Goal: Information Seeking & Learning: Find specific page/section

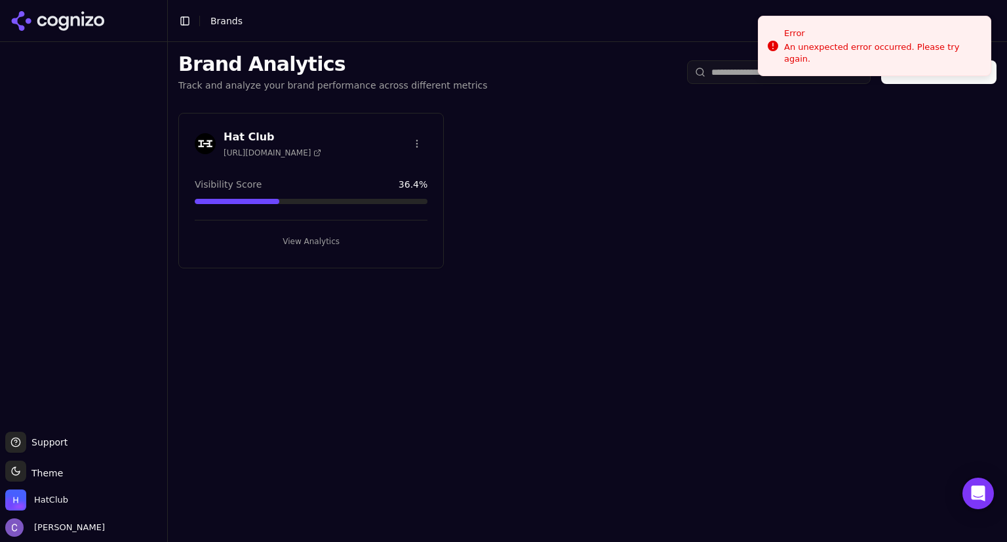
click at [327, 238] on button "View Analytics" at bounding box center [311, 241] width 233 height 21
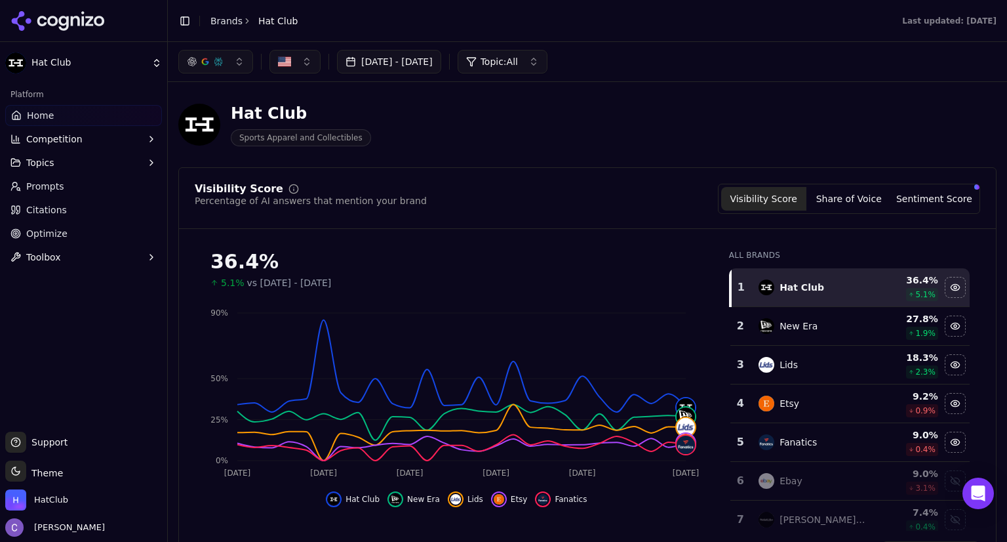
click at [241, 67] on button "button" at bounding box center [215, 62] width 75 height 24
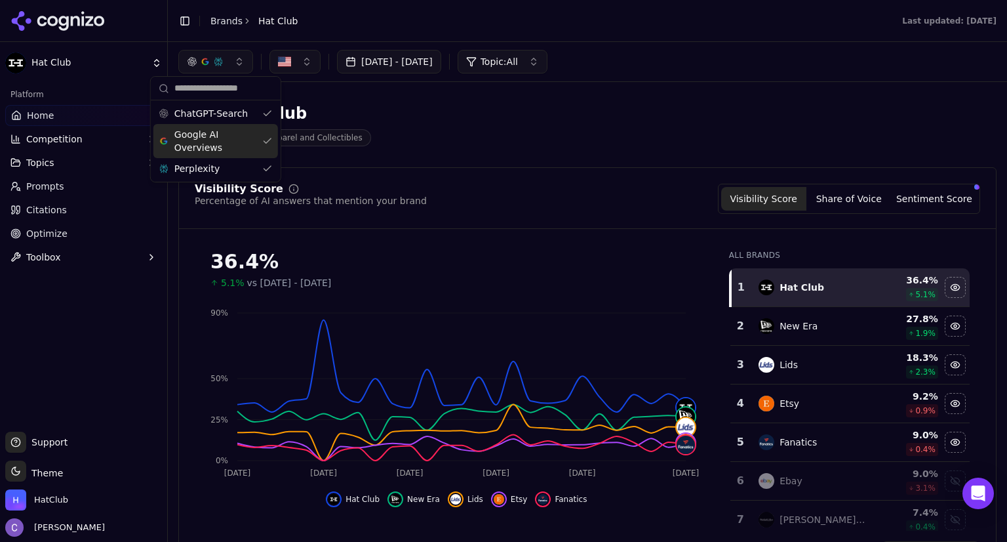
click at [264, 140] on div "Google AI Overviews" at bounding box center [215, 141] width 125 height 34
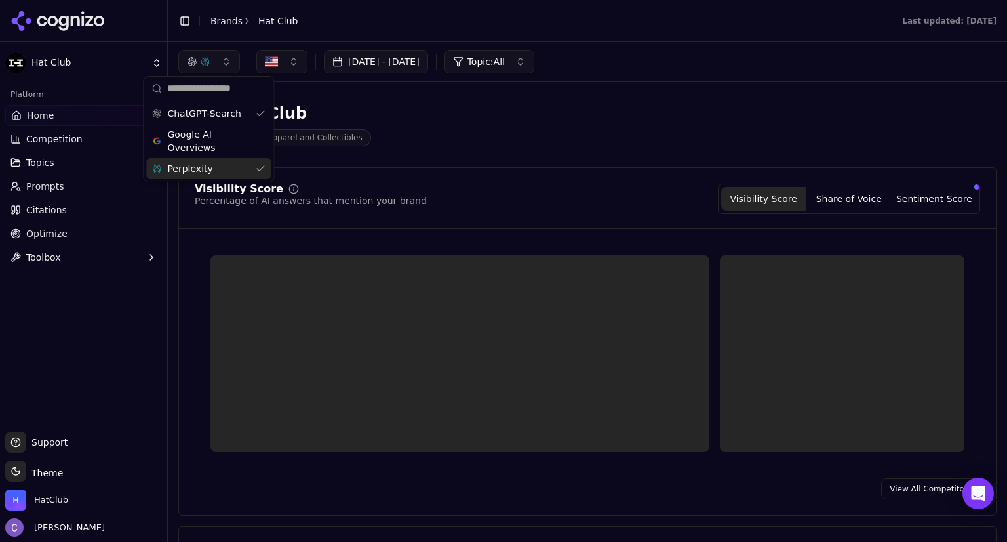
click at [260, 173] on div "Perplexity" at bounding box center [208, 168] width 125 height 21
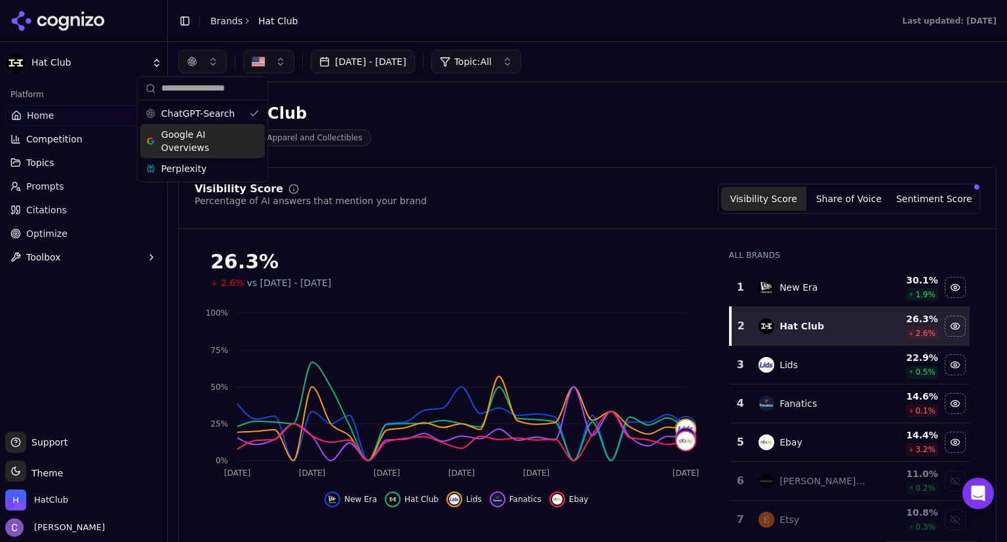
click at [242, 138] on span "Google AI Overviews" at bounding box center [202, 141] width 83 height 26
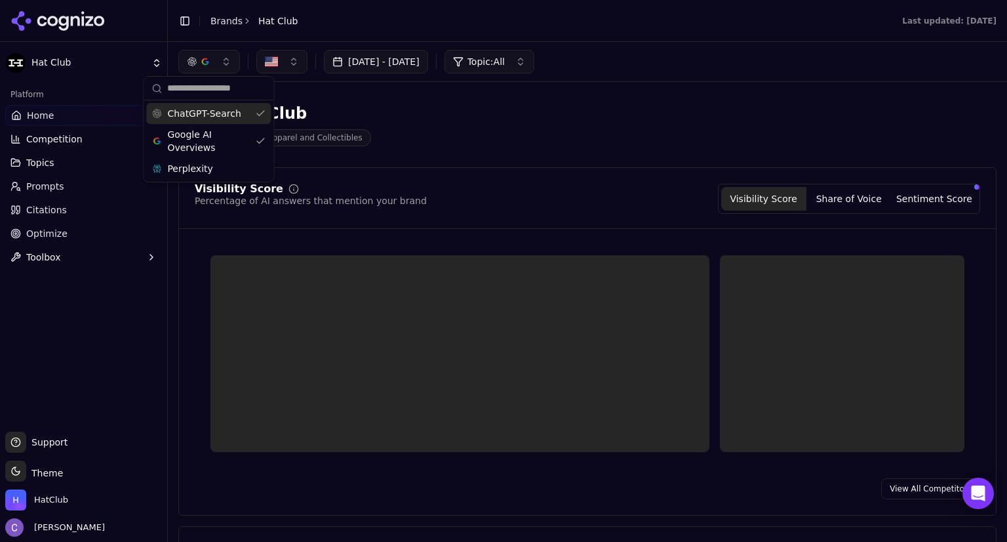
click at [256, 110] on div "ChatGPT-Search" at bounding box center [208, 113] width 125 height 21
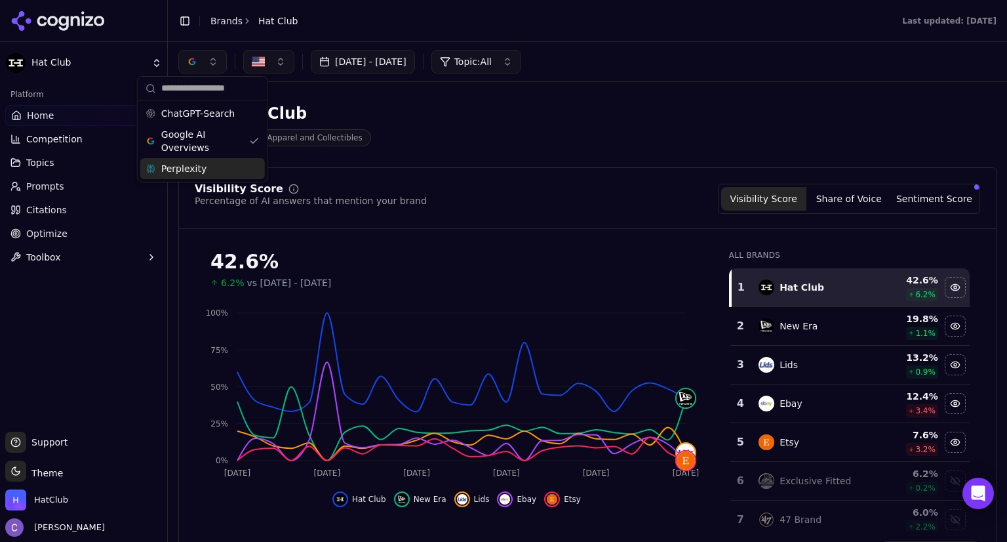
click at [235, 165] on div "Perplexity" at bounding box center [202, 168] width 125 height 21
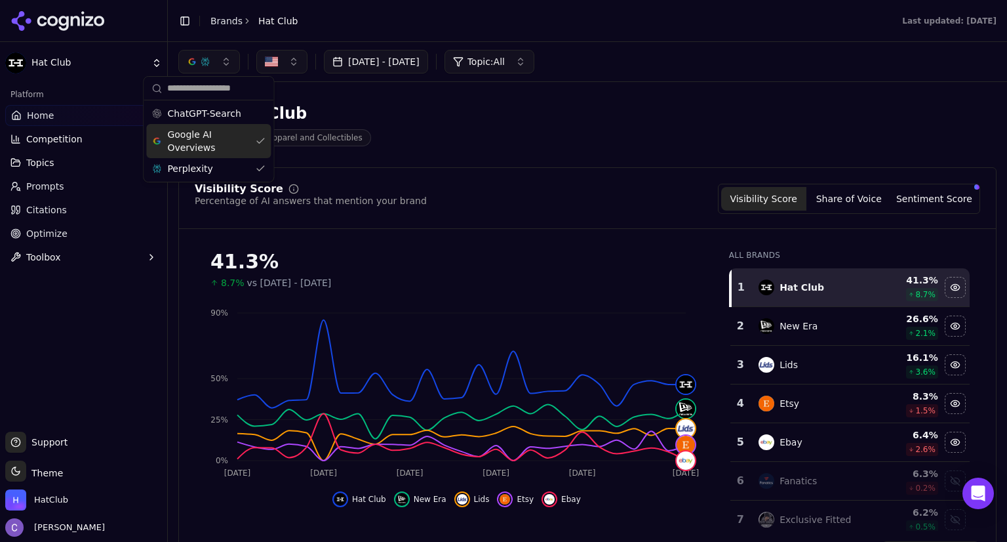
click at [258, 138] on div "Google AI Overviews" at bounding box center [208, 141] width 125 height 34
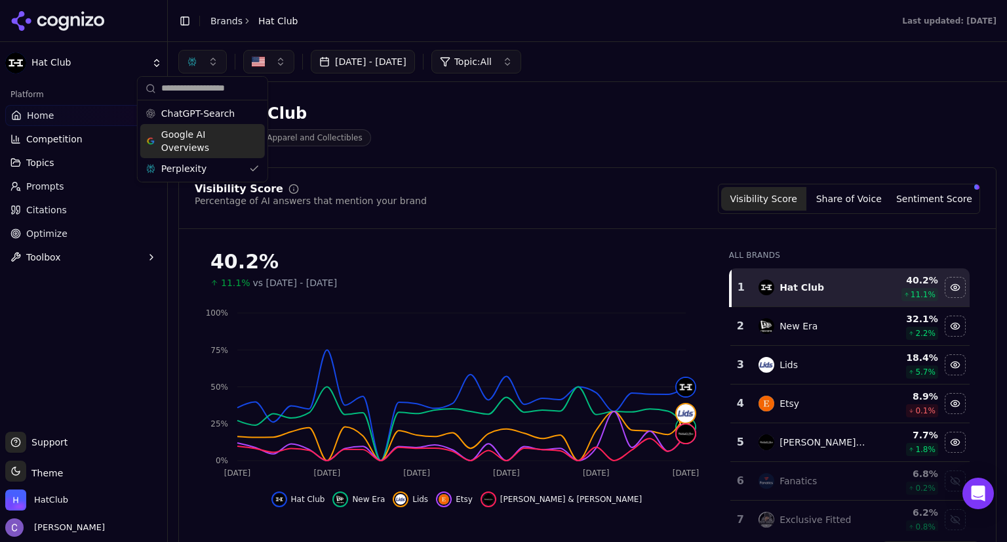
click at [83, 189] on link "Prompts" at bounding box center [83, 186] width 157 height 21
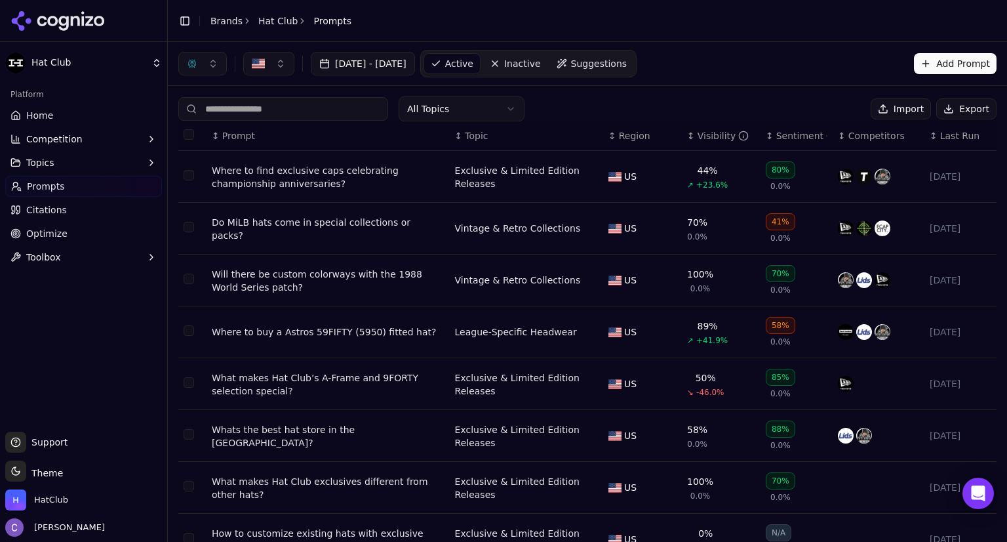
click at [682, 143] on th "↕ Visibility" at bounding box center [721, 136] width 79 height 30
click at [682, 142] on th "↕ Visibility" at bounding box center [721, 136] width 79 height 30
click at [687, 138] on div "↕ Visibility" at bounding box center [721, 135] width 68 height 13
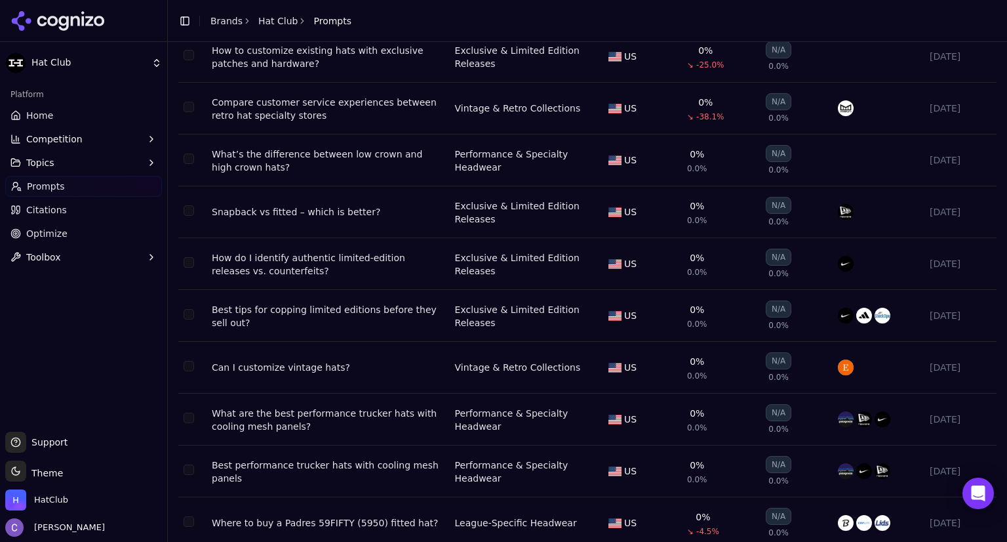
scroll to position [170, 0]
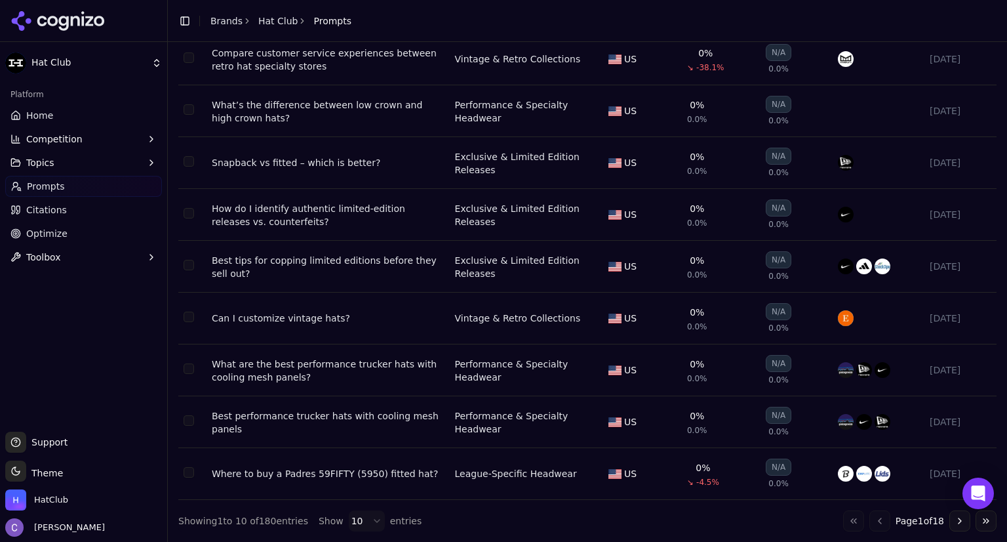
click at [949, 515] on button "Go to next page" at bounding box center [959, 520] width 21 height 21
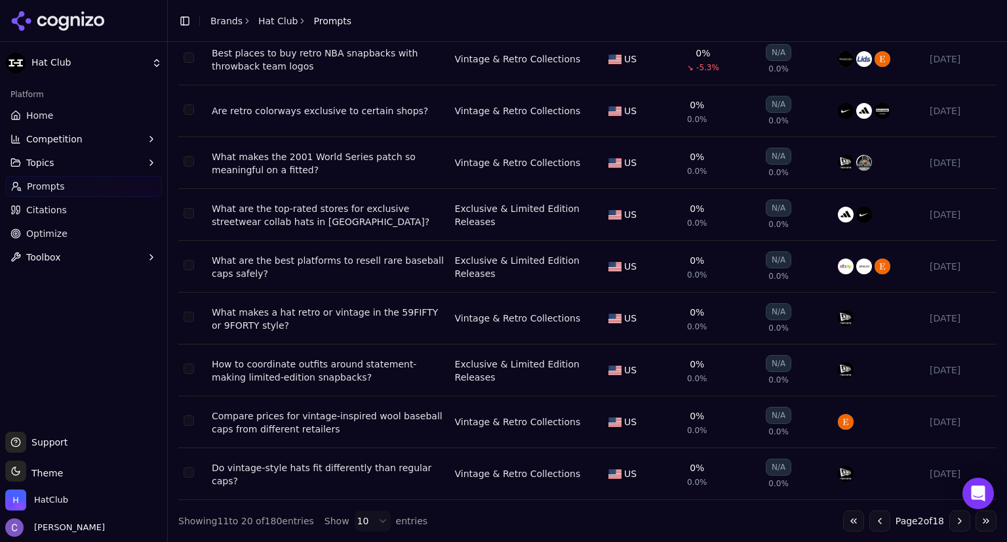
scroll to position [0, 0]
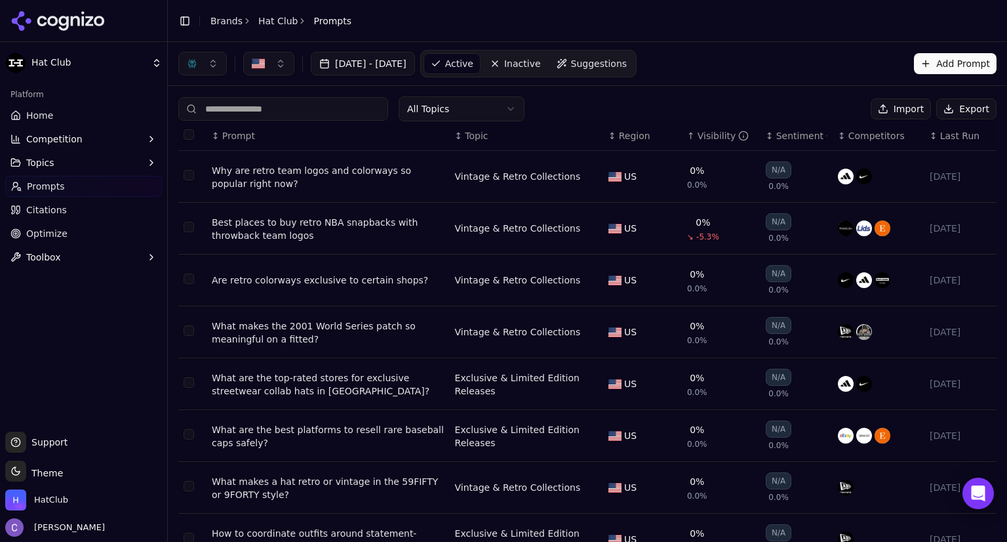
click at [376, 174] on div "Why are retro team logos and colorways so popular right now?" at bounding box center [328, 177] width 233 height 26
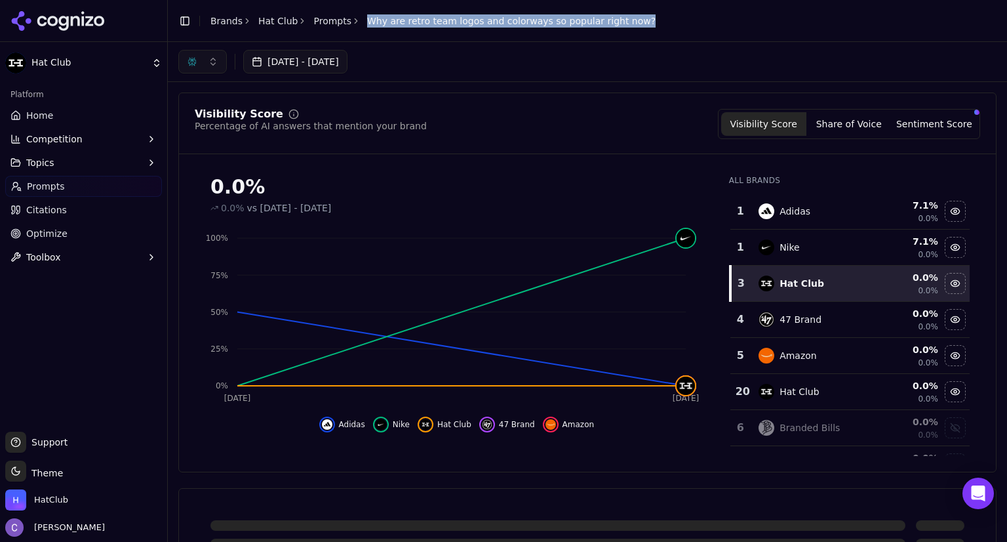
drag, startPoint x: 354, startPoint y: 20, endPoint x: 624, endPoint y: 13, distance: 270.2
click at [624, 13] on header "Toggle Sidebar Brands Hat Club Prompts Why are retro team logos and colorways s…" at bounding box center [587, 21] width 839 height 42
copy span "Why are retro team logos and colorways so popular right now?"
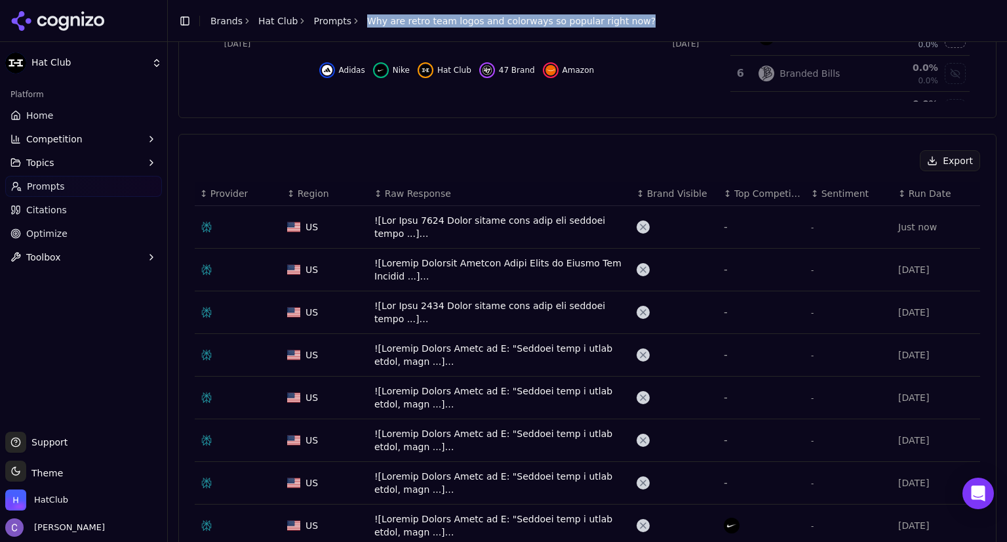
scroll to position [343, 0]
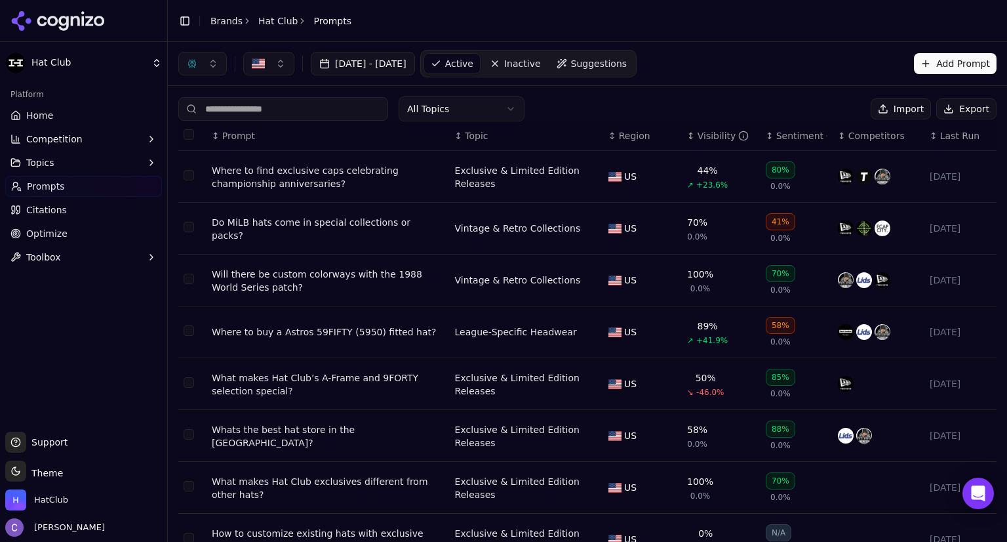
click at [687, 138] on div "↕ Visibility" at bounding box center [721, 135] width 68 height 13
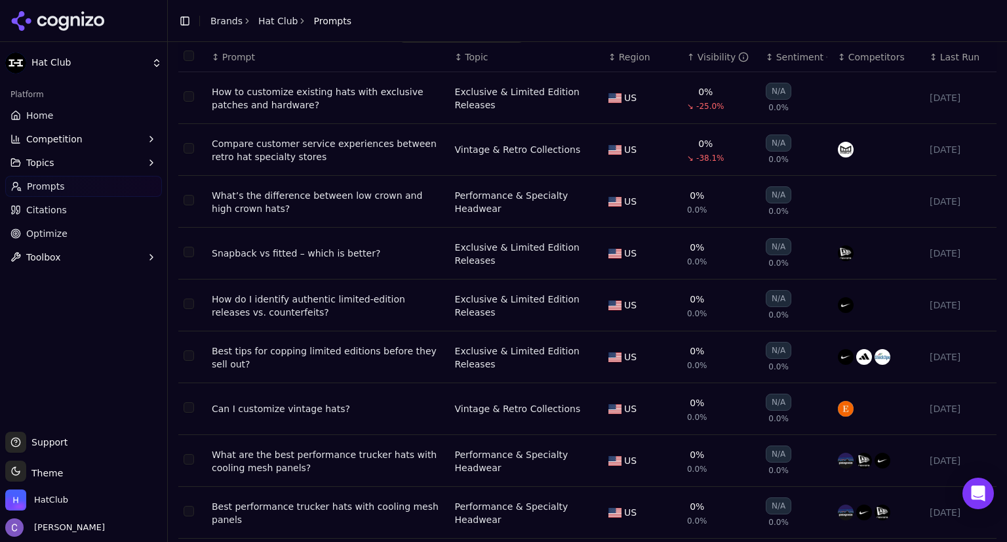
scroll to position [170, 0]
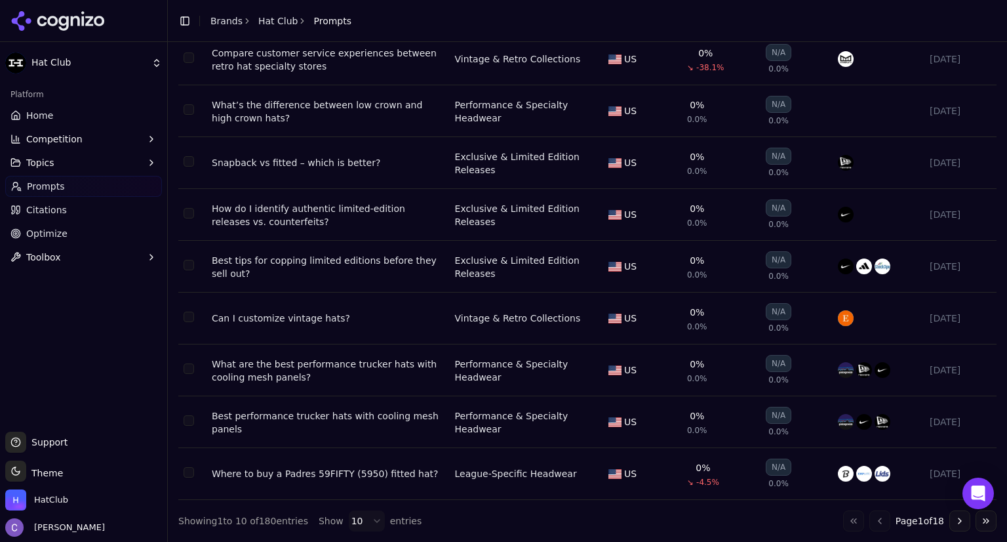
click at [384, 476] on div "Where to buy a Padres 59FIFTY (5950) fitted hat?" at bounding box center [328, 473] width 233 height 13
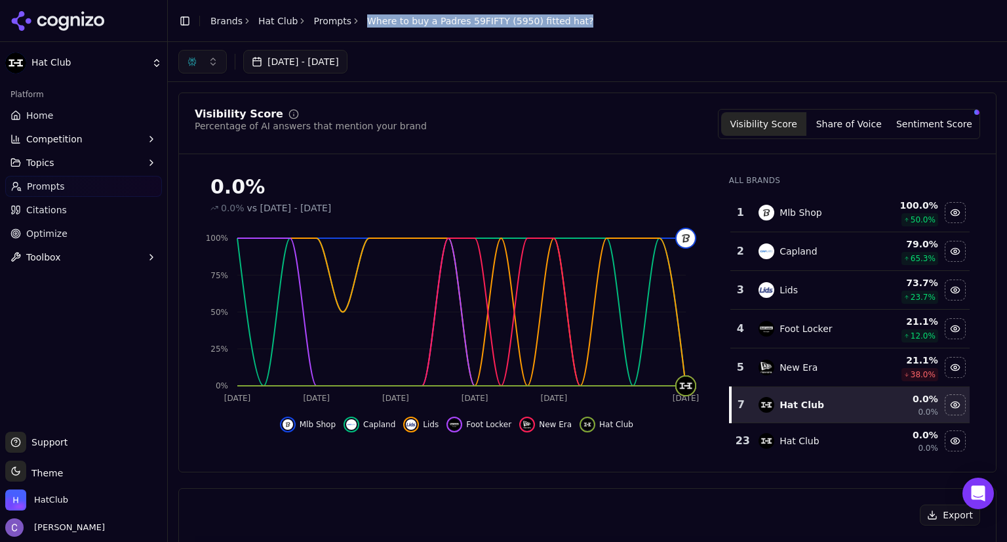
drag, startPoint x: 354, startPoint y: 19, endPoint x: 578, endPoint y: 18, distance: 224.3
click at [578, 18] on header "Toggle Sidebar Brands Hat Club Prompts Where to buy a Padres 59FIFTY (5950) fit…" at bounding box center [587, 21] width 839 height 42
copy span "Where to buy a Padres 59FIFTY (5950) fitted hat?"
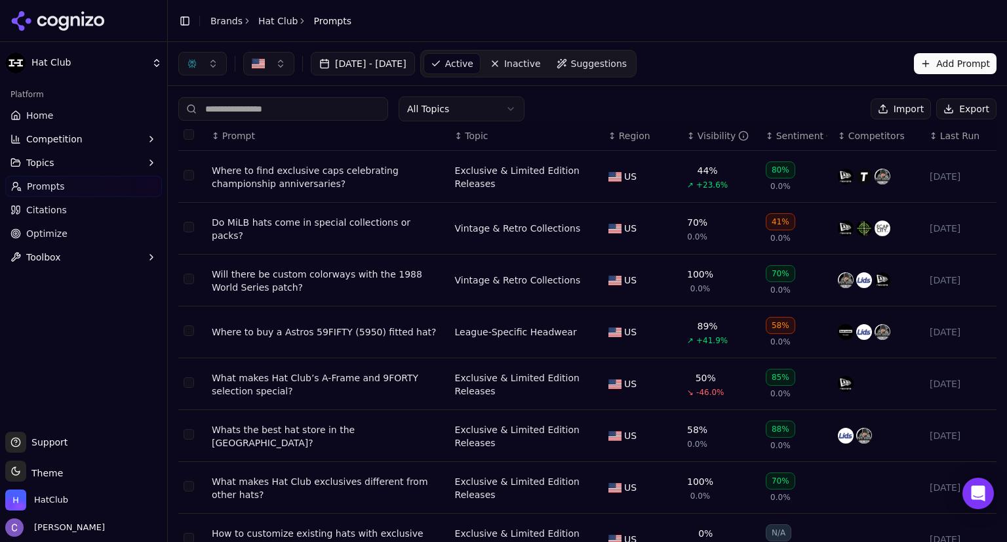
click at [687, 140] on div "↕ Visibility" at bounding box center [721, 135] width 68 height 13
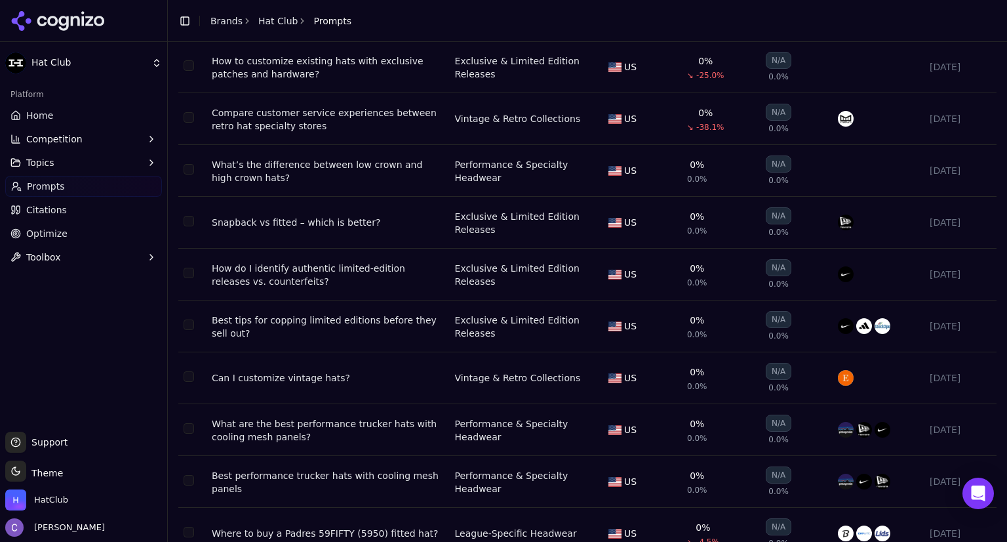
scroll to position [170, 0]
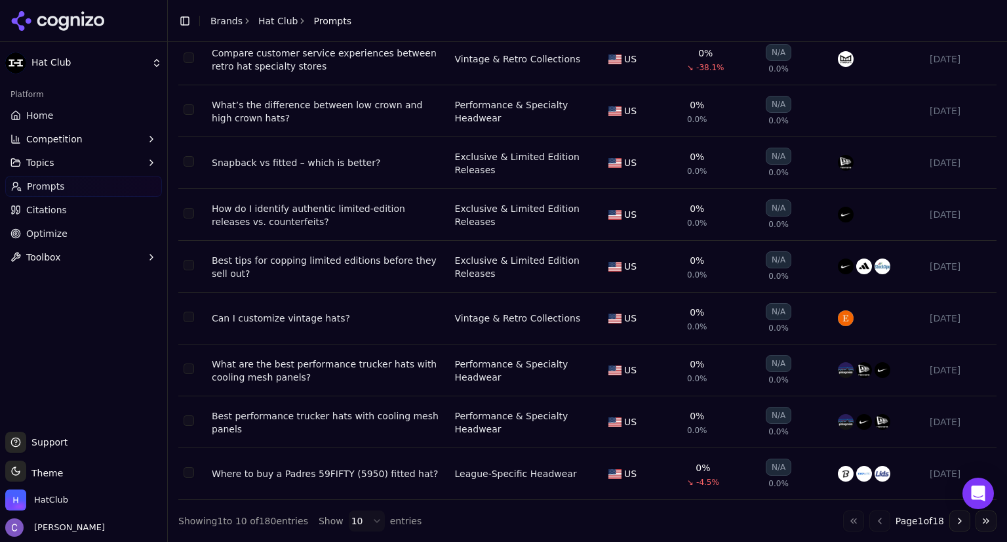
click at [949, 519] on button "Go to next page" at bounding box center [959, 520] width 21 height 21
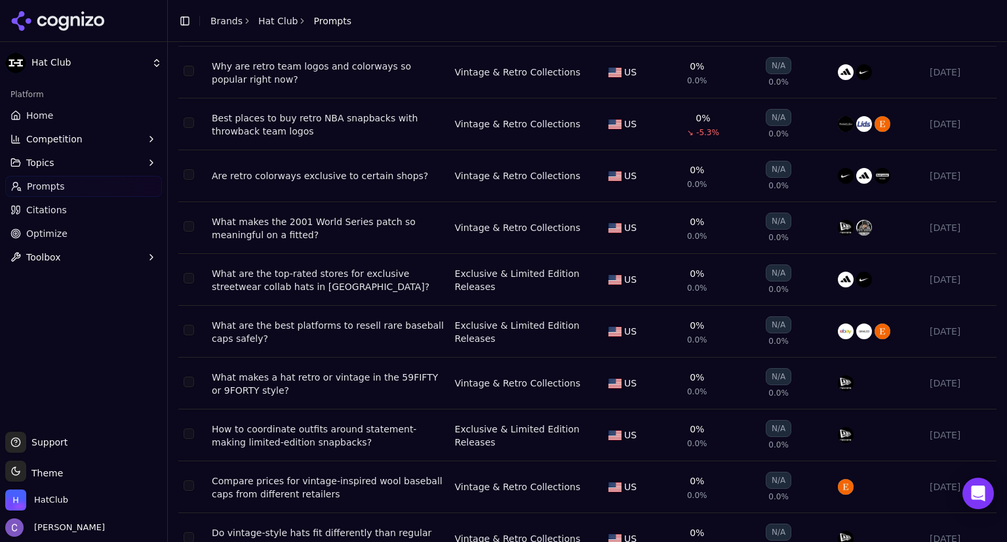
scroll to position [105, 0]
click at [356, 224] on div "What makes the 2001 World Series patch so meaningful on a fitted?" at bounding box center [328, 227] width 233 height 26
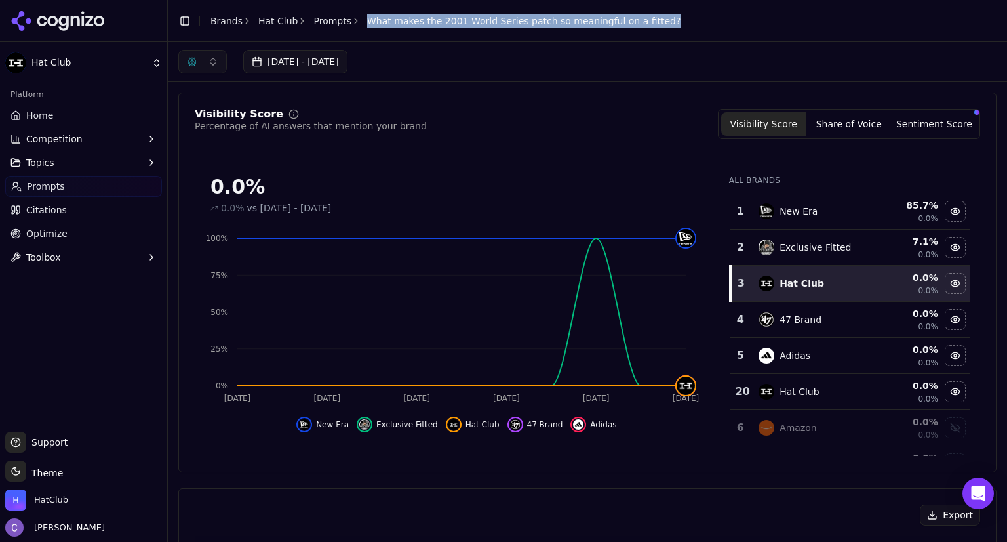
drag, startPoint x: 357, startPoint y: 20, endPoint x: 647, endPoint y: 32, distance: 289.4
click at [647, 32] on header "Toggle Sidebar Brands Hat Club Prompts What makes the 2001 World Series patch s…" at bounding box center [587, 21] width 839 height 42
copy span "What makes the 2001 World Series patch so meaningful on a fitted?"
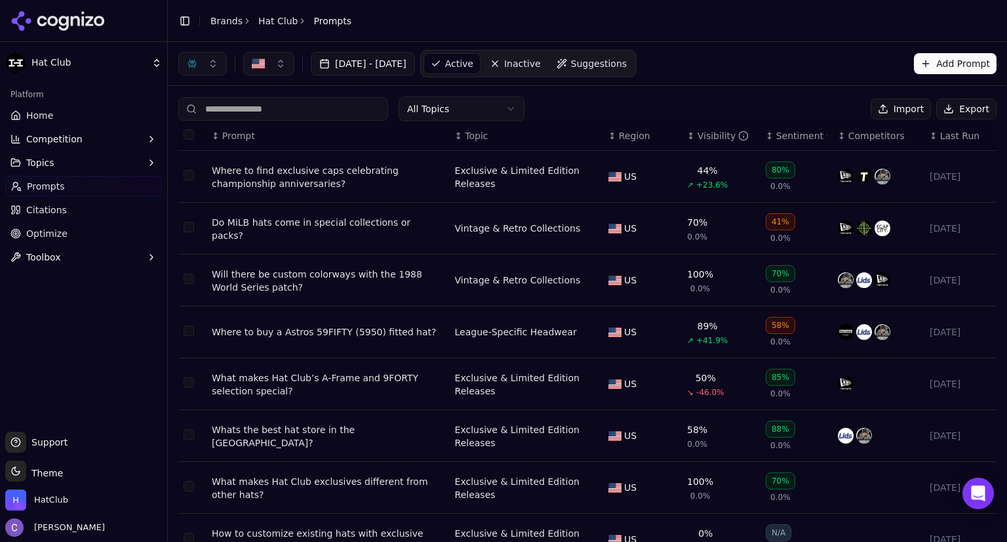
click at [687, 136] on div "↕ Visibility" at bounding box center [721, 135] width 68 height 13
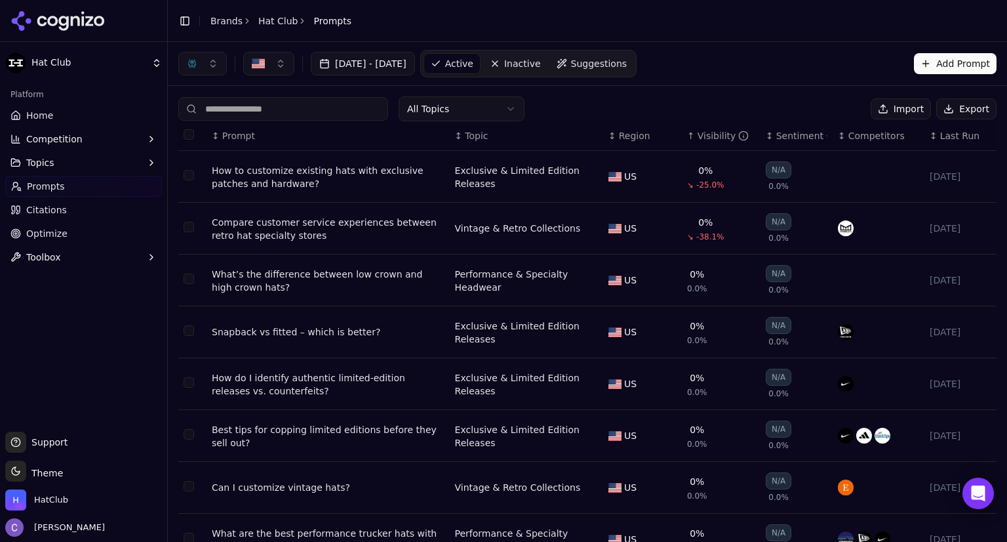
scroll to position [170, 0]
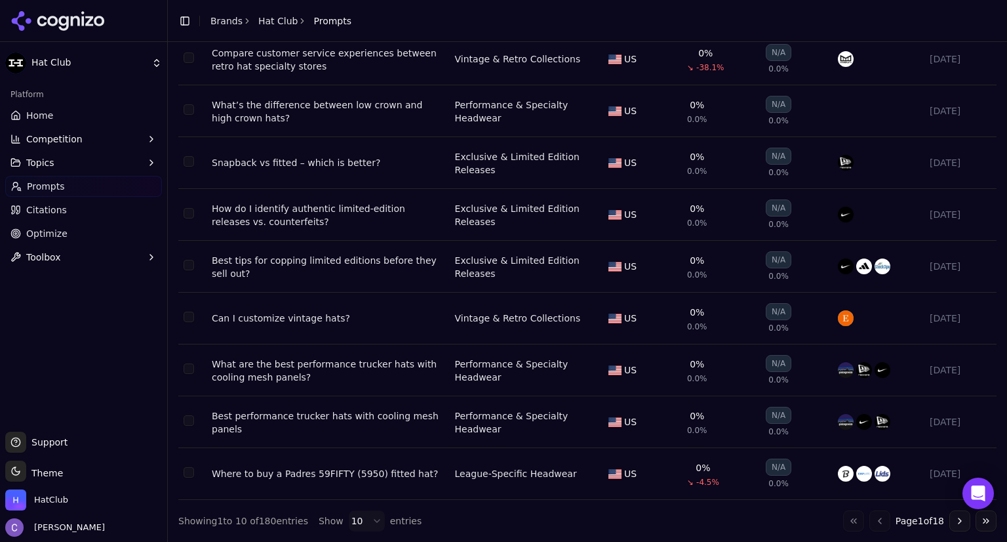
click at [949, 521] on button "Go to next page" at bounding box center [959, 520] width 21 height 21
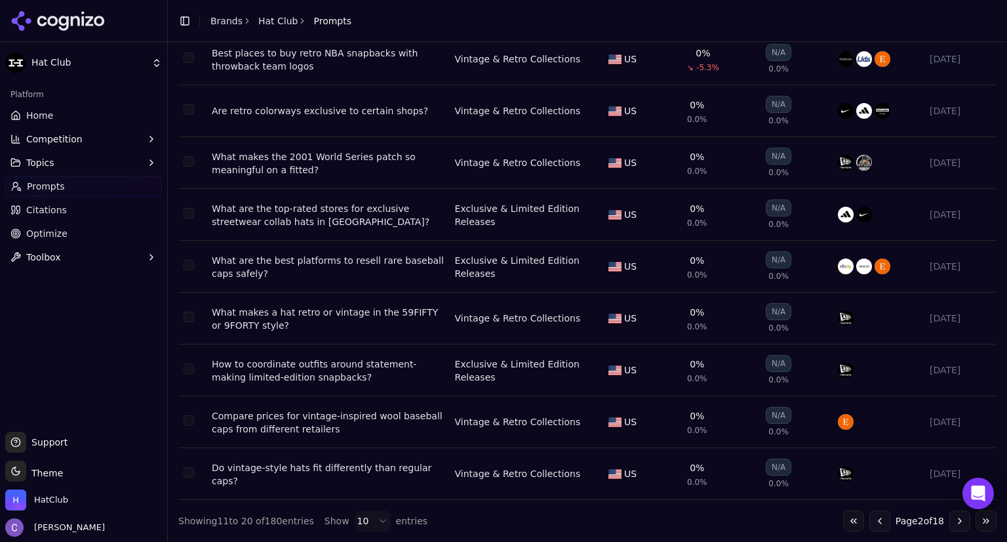
click at [191, 319] on button "Select row 86" at bounding box center [189, 316] width 10 height 10
click at [950, 517] on button "Go to next page" at bounding box center [959, 520] width 21 height 21
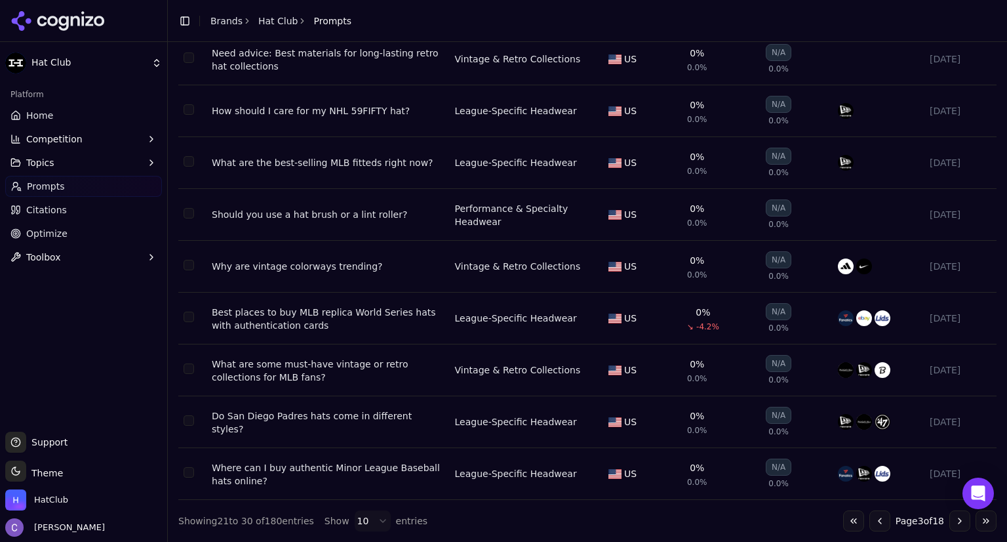
click at [949, 519] on button "Go to next page" at bounding box center [959, 520] width 21 height 21
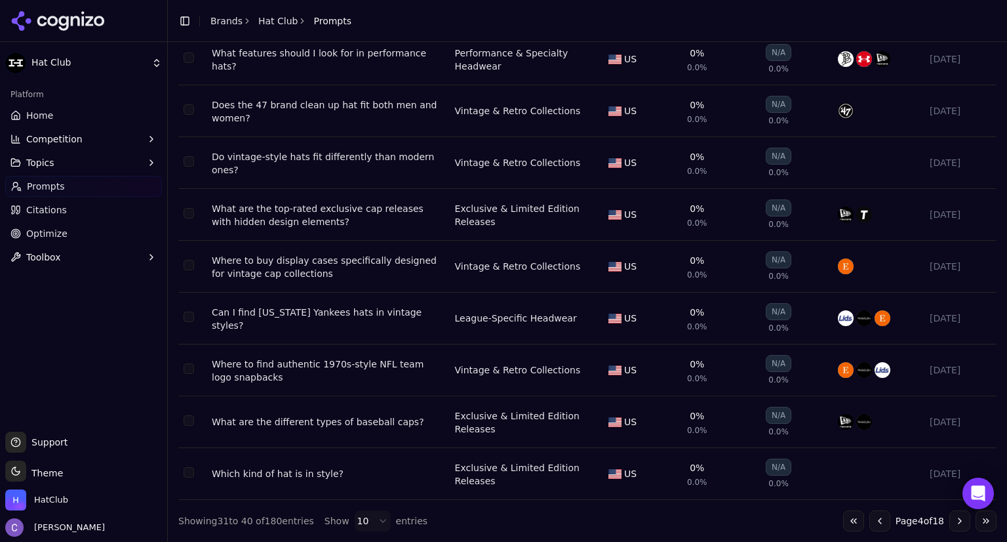
click at [951, 519] on button "Go to next page" at bounding box center [959, 520] width 21 height 21
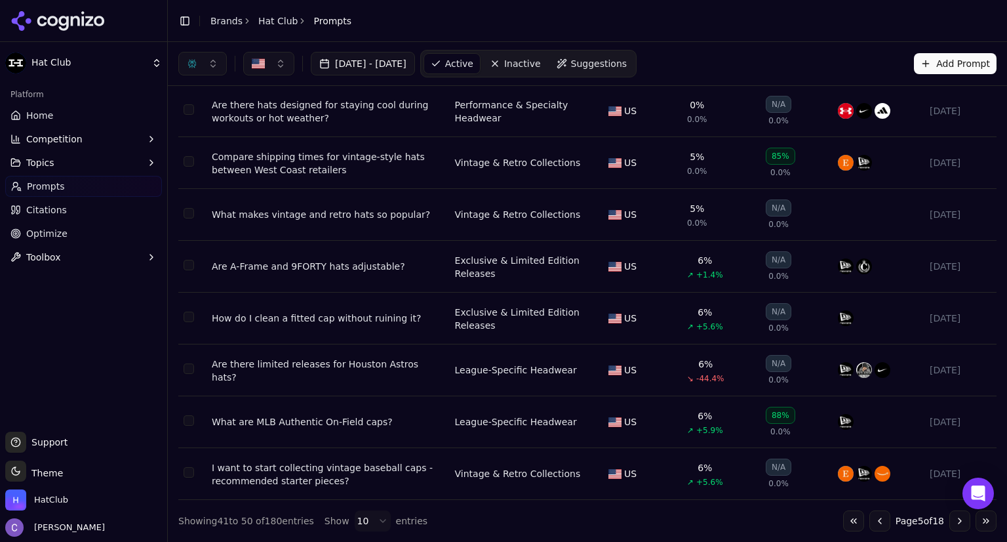
scroll to position [0, 0]
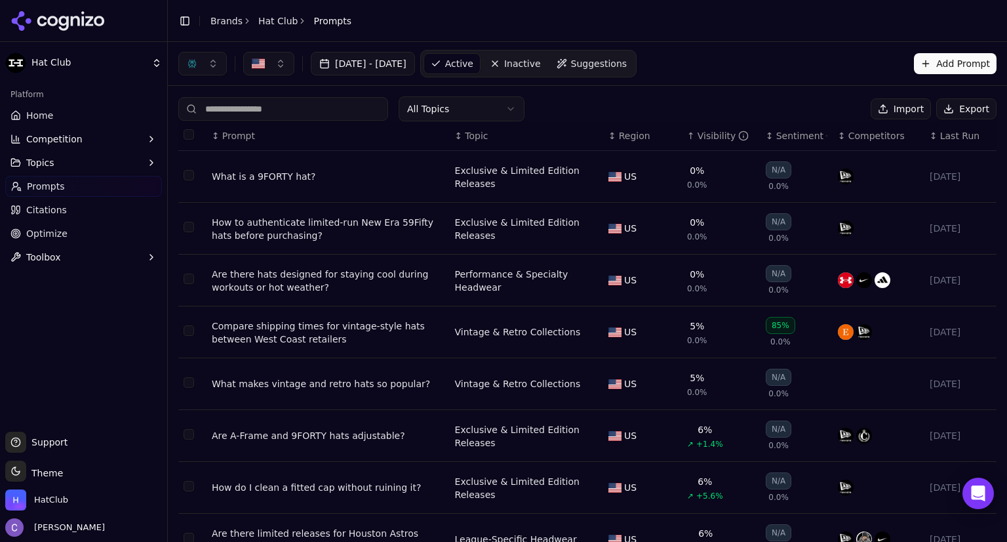
click at [268, 177] on div "What is a 9FORTY hat?" at bounding box center [328, 176] width 233 height 13
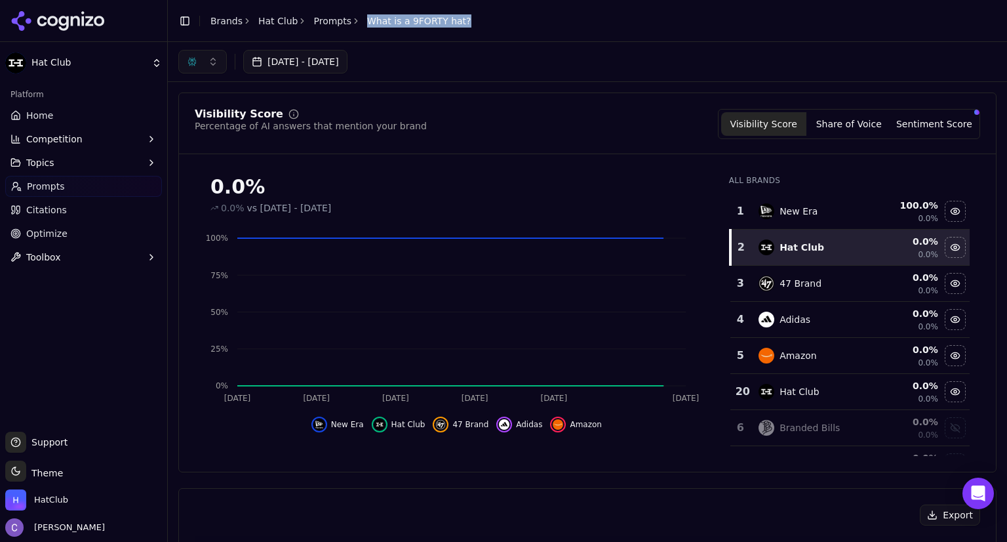
drag, startPoint x: 352, startPoint y: 16, endPoint x: 490, endPoint y: 15, distance: 137.7
click at [490, 15] on header "Toggle Sidebar Brands Hat Club Prompts What is a 9FORTY hat?" at bounding box center [587, 21] width 839 height 42
copy span "What is a 9FORTY hat?"
click at [59, 120] on link "Home" at bounding box center [83, 115] width 157 height 21
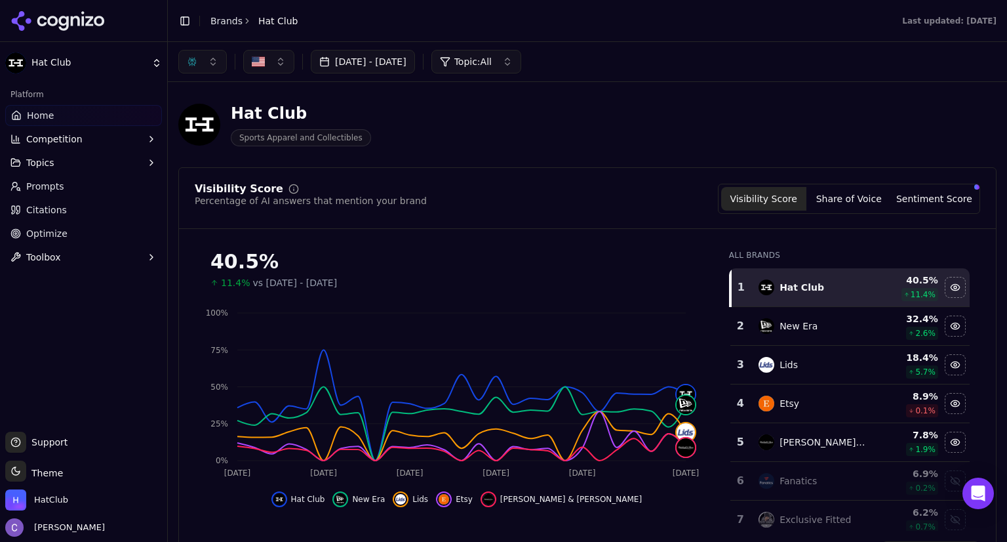
click at [63, 167] on button "Topics" at bounding box center [83, 162] width 157 height 21
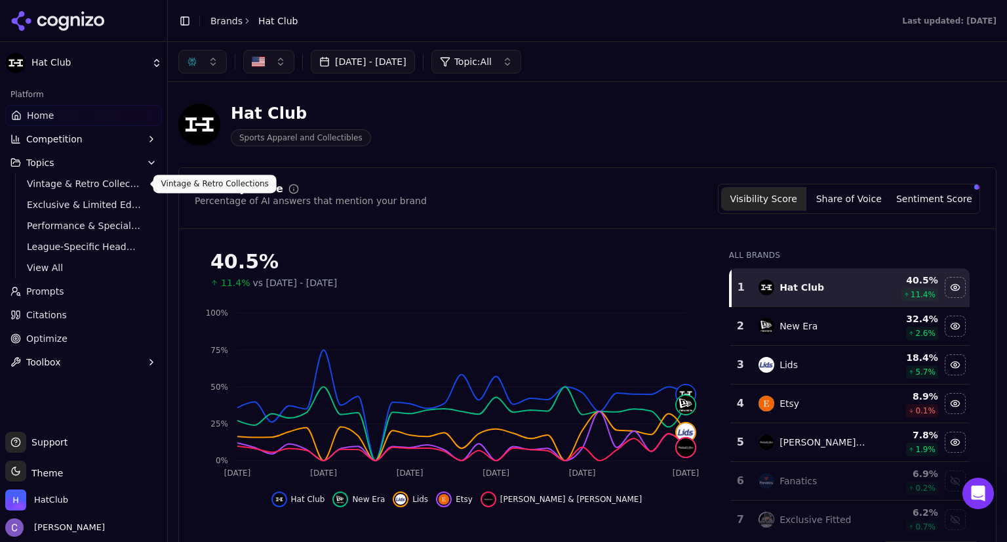
click at [75, 189] on span "Vintage & Retro Collections" at bounding box center [84, 183] width 114 height 13
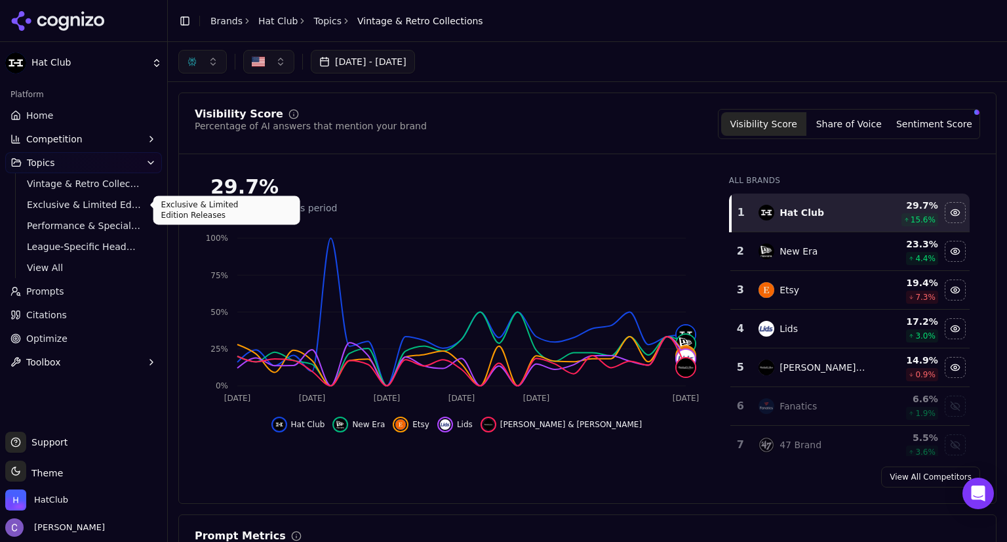
click at [89, 205] on span "Exclusive & Limited Edition Releases" at bounding box center [84, 204] width 114 height 13
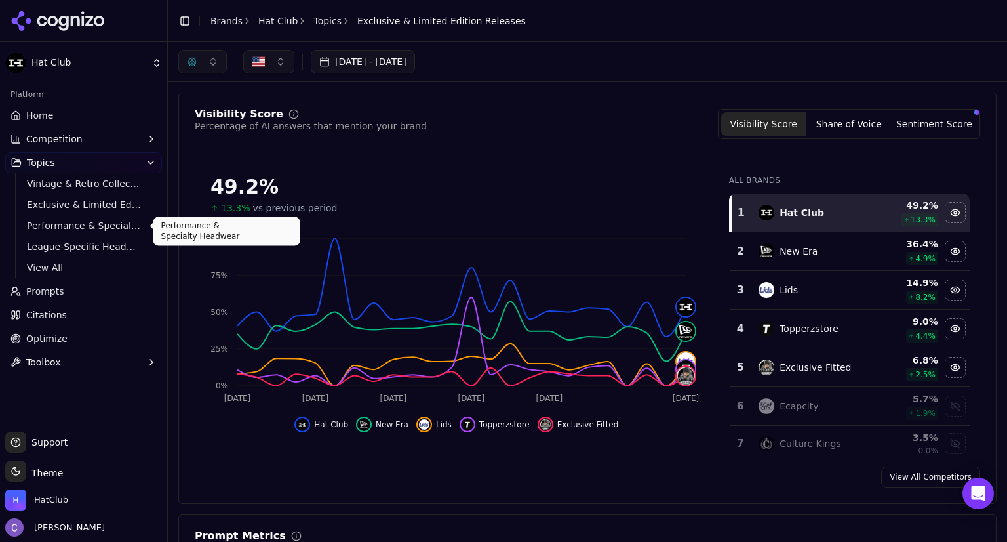
click at [72, 224] on span "Performance & Specialty Headwear" at bounding box center [84, 225] width 114 height 13
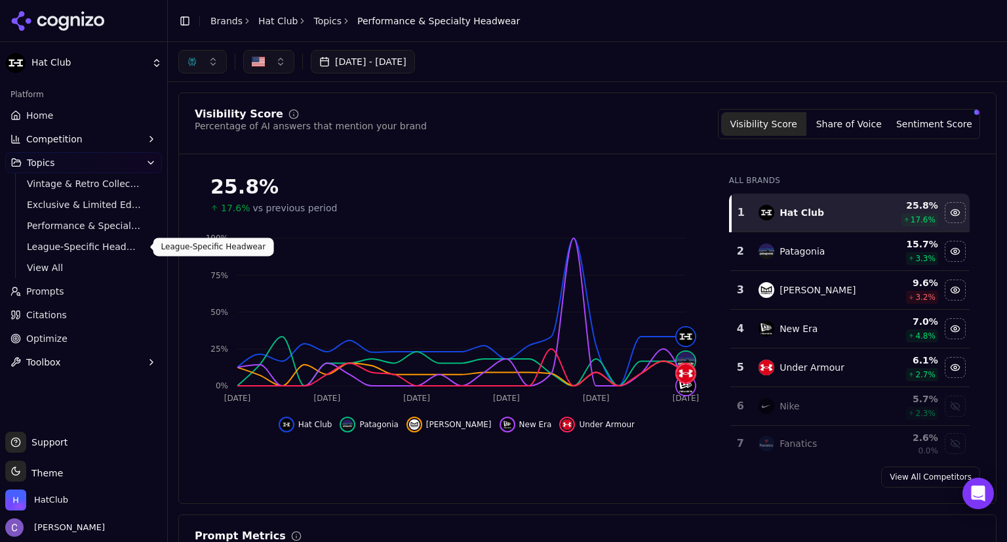
click at [51, 245] on span "League-Specific Headwear" at bounding box center [84, 246] width 114 height 13
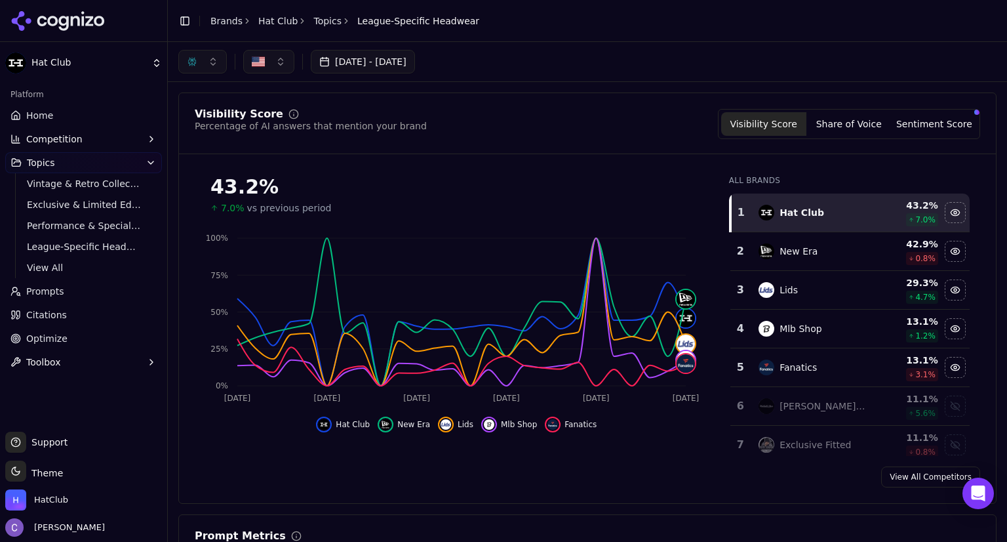
click at [77, 113] on link "Home" at bounding box center [83, 115] width 157 height 21
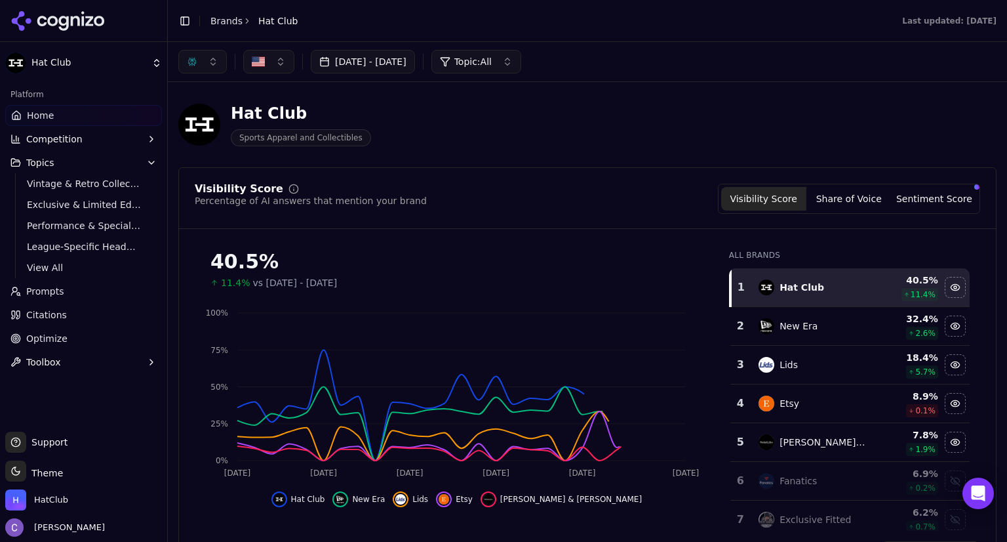
click at [214, 64] on button "button" at bounding box center [202, 62] width 49 height 24
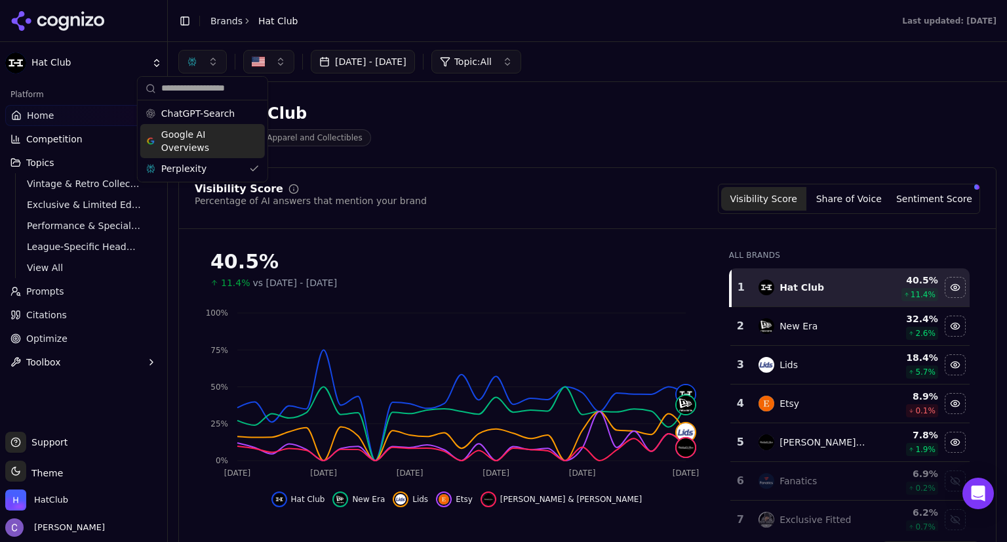
click at [252, 140] on div "Google AI Overviews" at bounding box center [202, 141] width 125 height 34
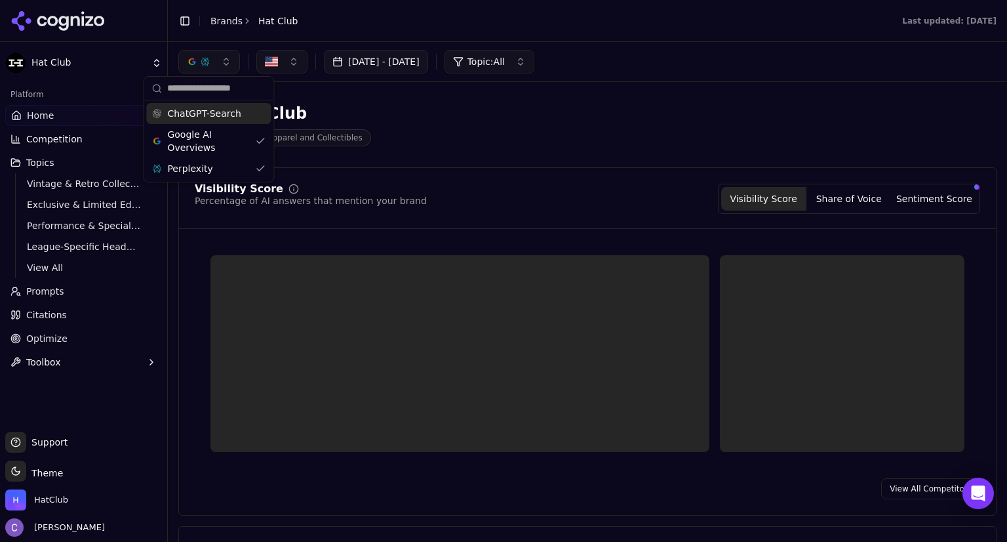
click at [263, 111] on div "ChatGPT-Search" at bounding box center [208, 113] width 125 height 21
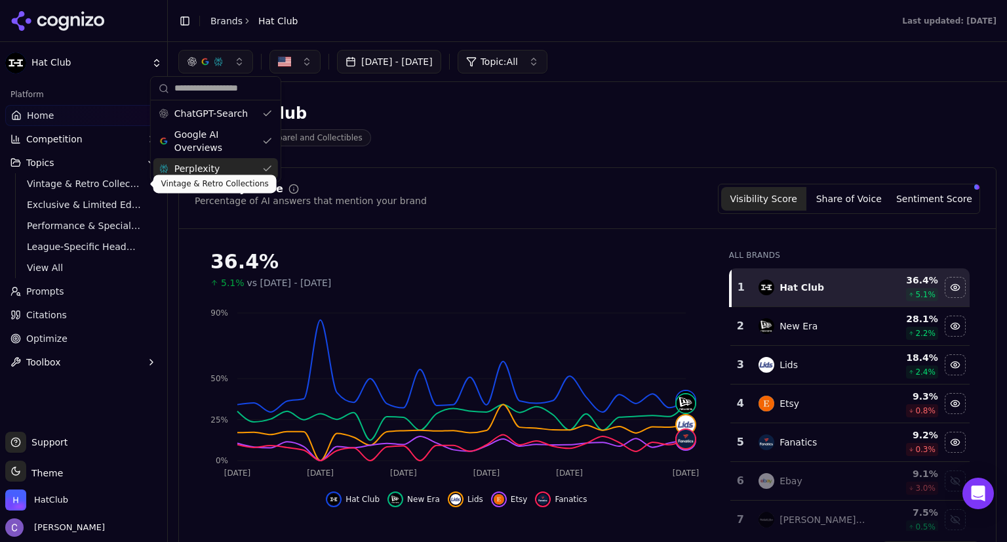
click at [97, 187] on span "Vintage & Retro Collections" at bounding box center [84, 183] width 114 height 13
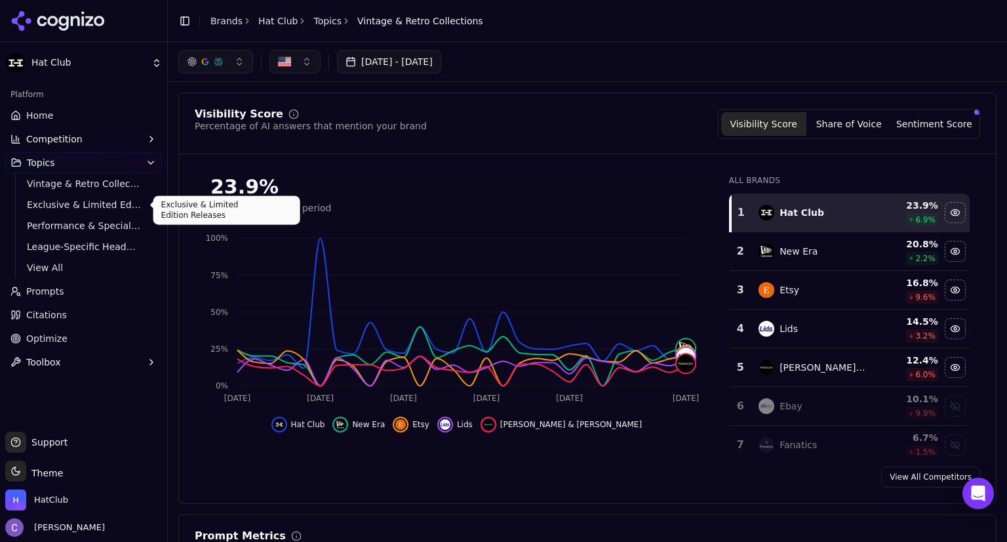
click at [73, 207] on span "Exclusive & Limited Edition Releases" at bounding box center [84, 204] width 114 height 13
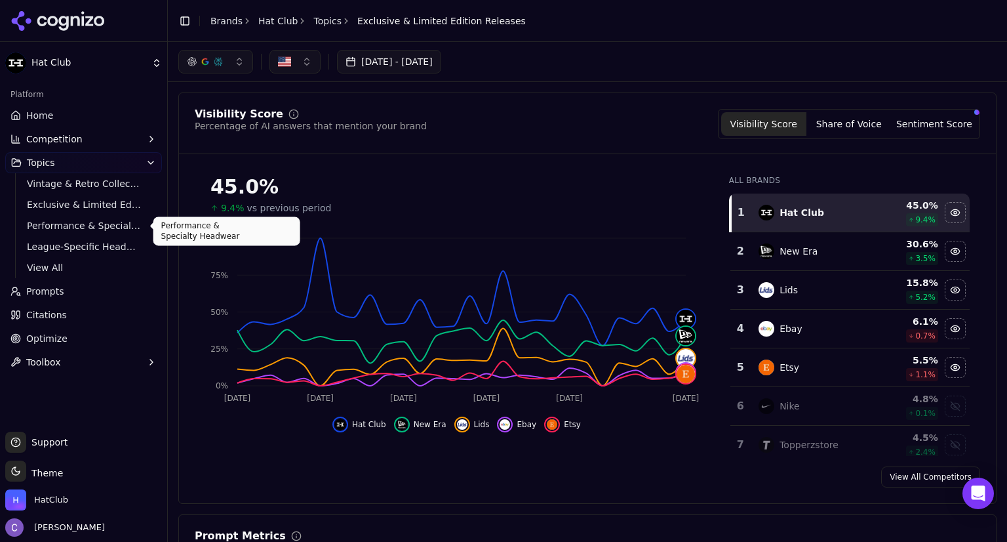
click at [81, 233] on link "Performance & Specialty Headwear" at bounding box center [84, 225] width 125 height 18
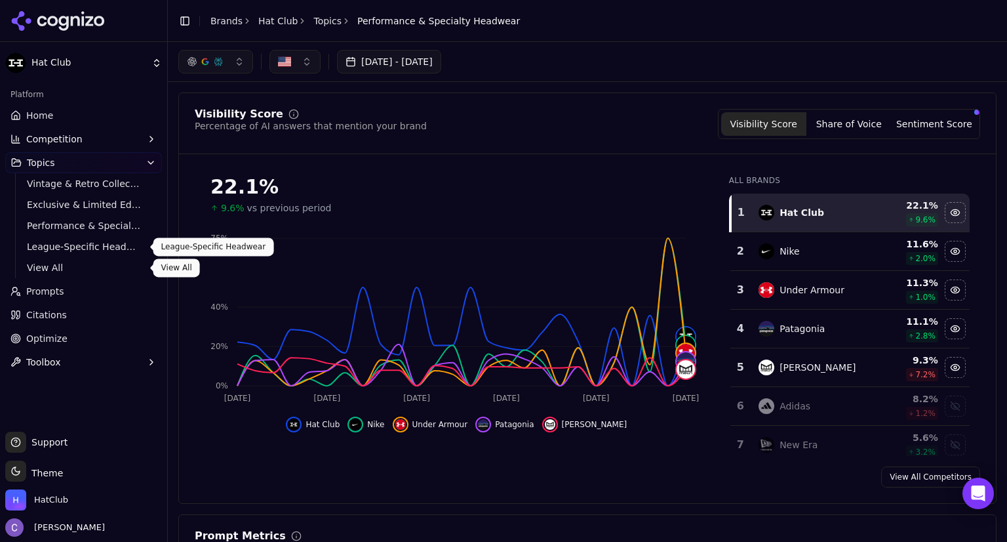
click at [62, 248] on span "League-Specific Headwear" at bounding box center [84, 246] width 114 height 13
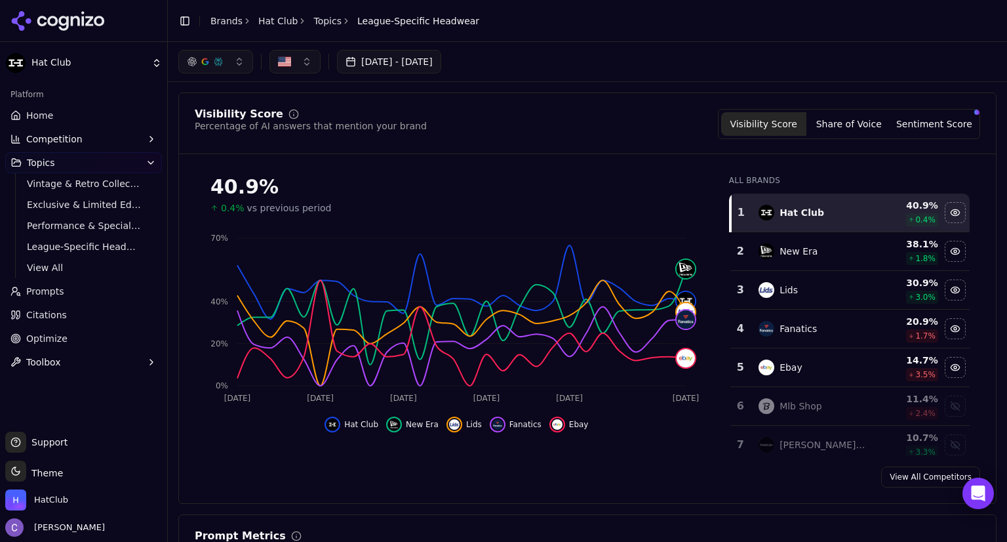
click at [220, 63] on div "button" at bounding box center [218, 61] width 10 height 10
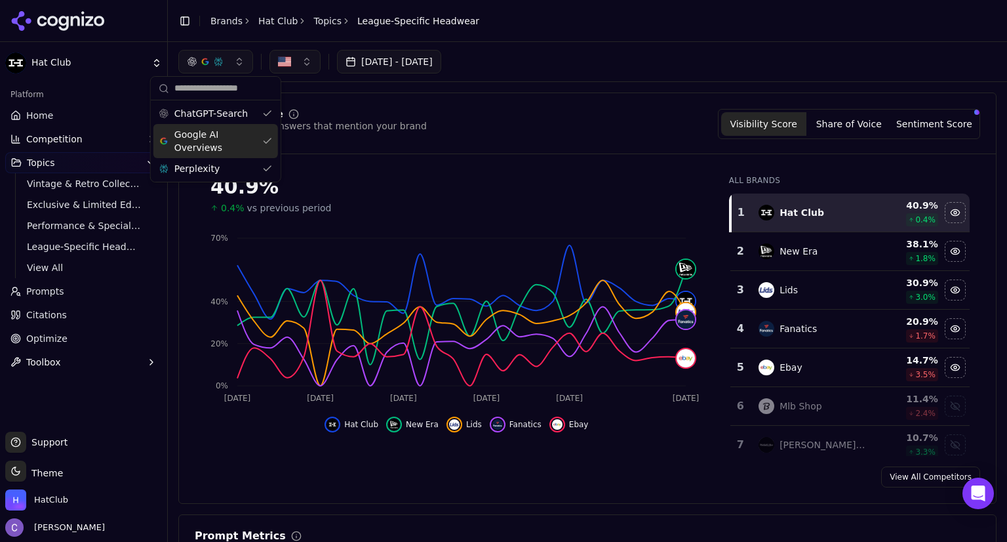
click at [264, 136] on div "Google AI Overviews" at bounding box center [215, 141] width 125 height 34
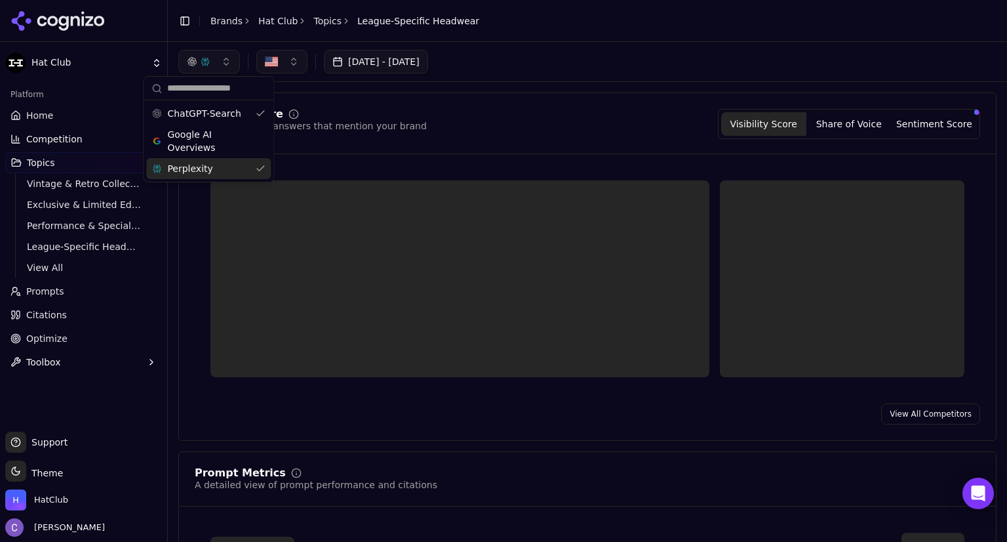
click at [261, 164] on div "Perplexity" at bounding box center [208, 168] width 125 height 21
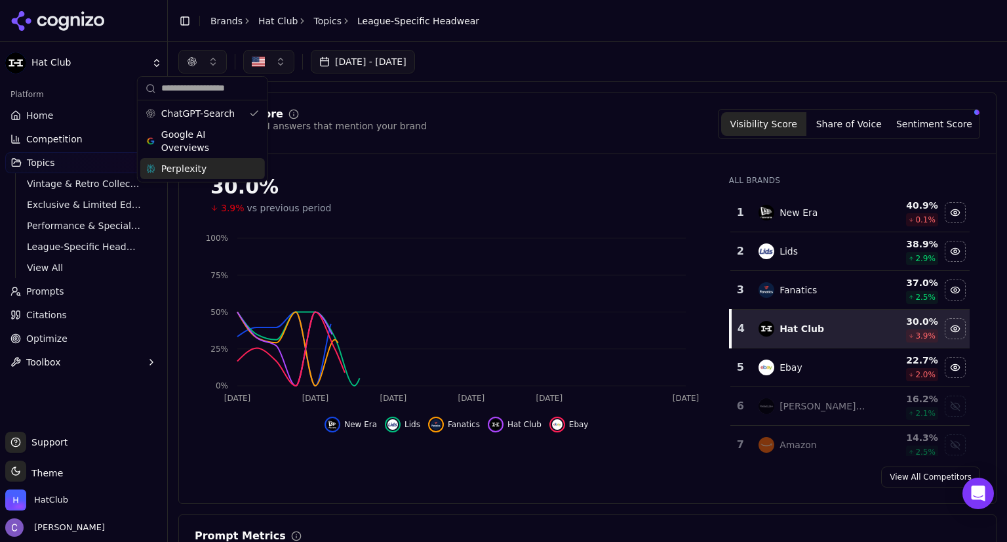
click at [58, 115] on link "Home" at bounding box center [83, 115] width 157 height 21
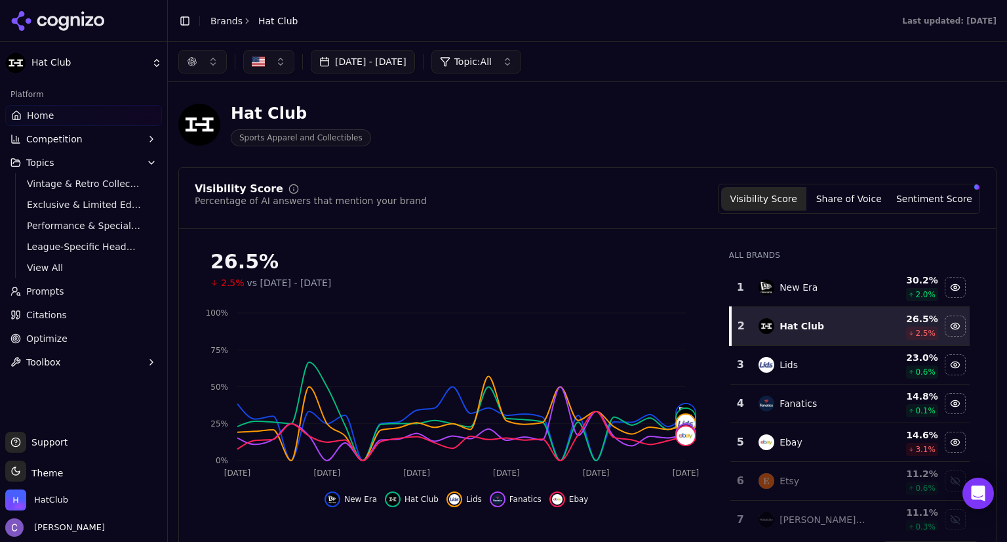
click at [196, 62] on div "button" at bounding box center [192, 61] width 10 height 10
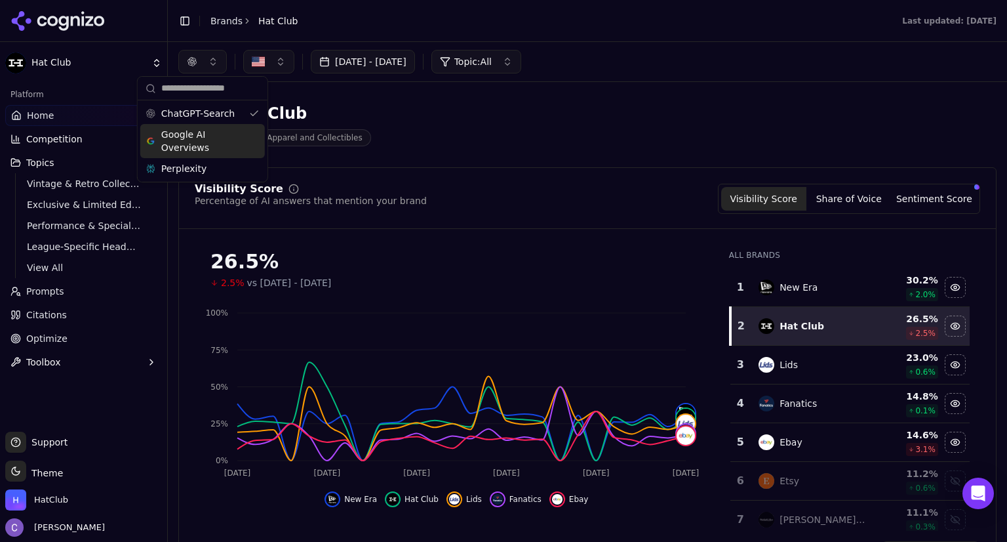
click at [197, 138] on span "Google AI Overviews" at bounding box center [202, 141] width 83 height 26
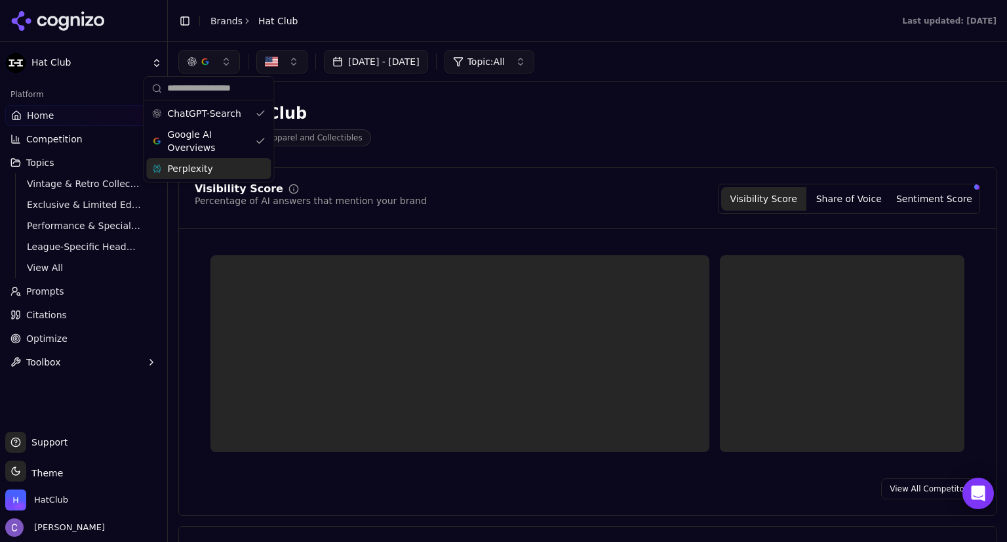
click at [247, 171] on div "Perplexity" at bounding box center [208, 168] width 125 height 21
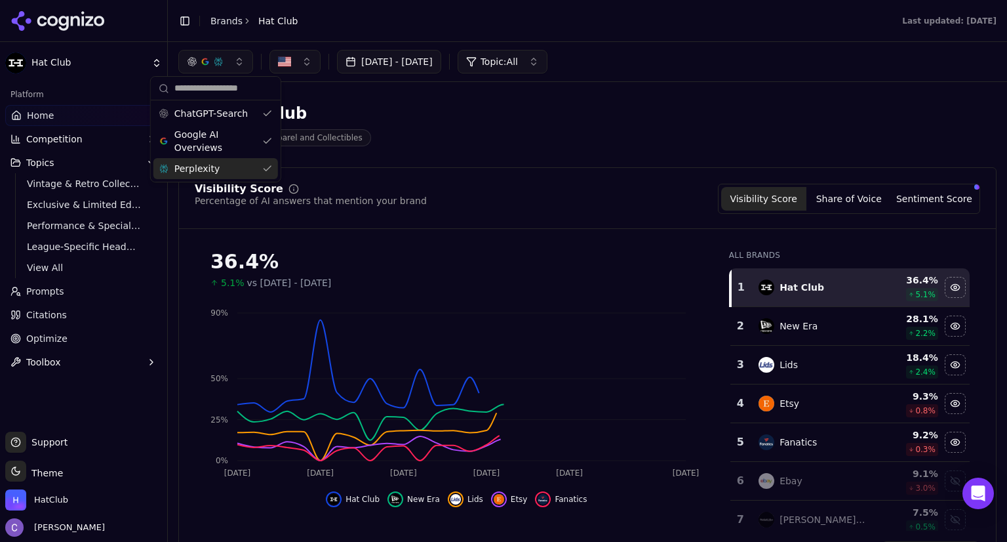
click at [571, 132] on div "Hat Club Sports Apparel and Collectibles" at bounding box center [472, 124] width 588 height 43
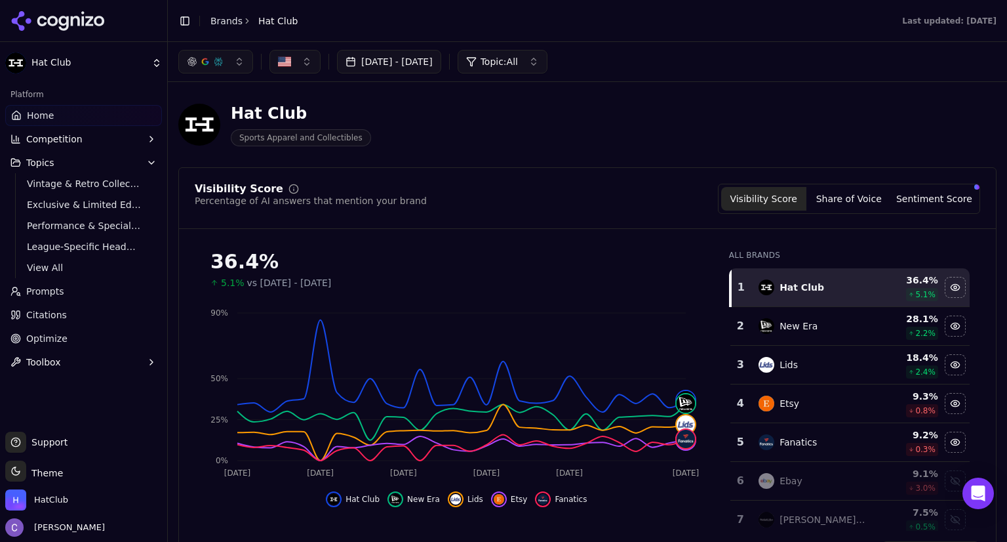
click at [81, 284] on link "Prompts" at bounding box center [83, 291] width 157 height 21
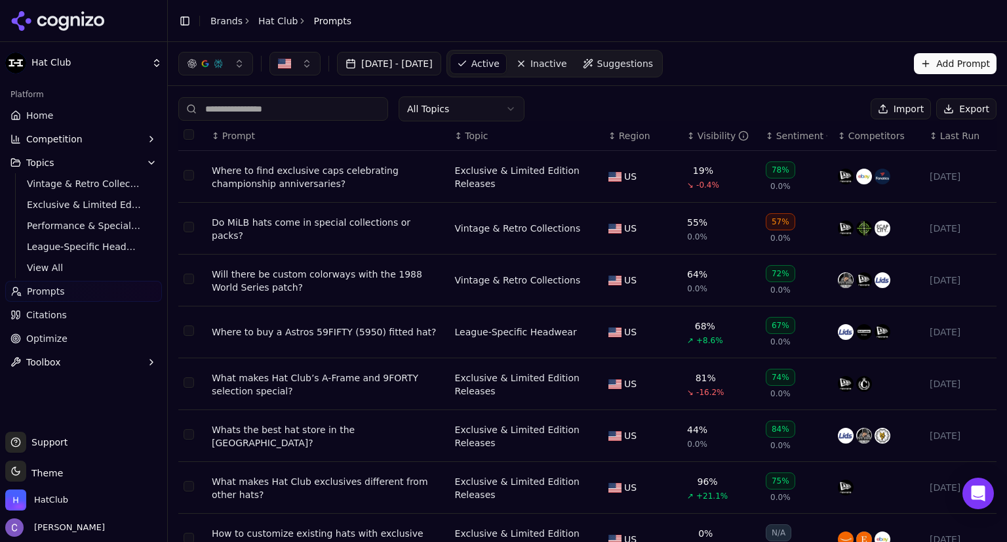
click at [257, 110] on input at bounding box center [283, 109] width 210 height 24
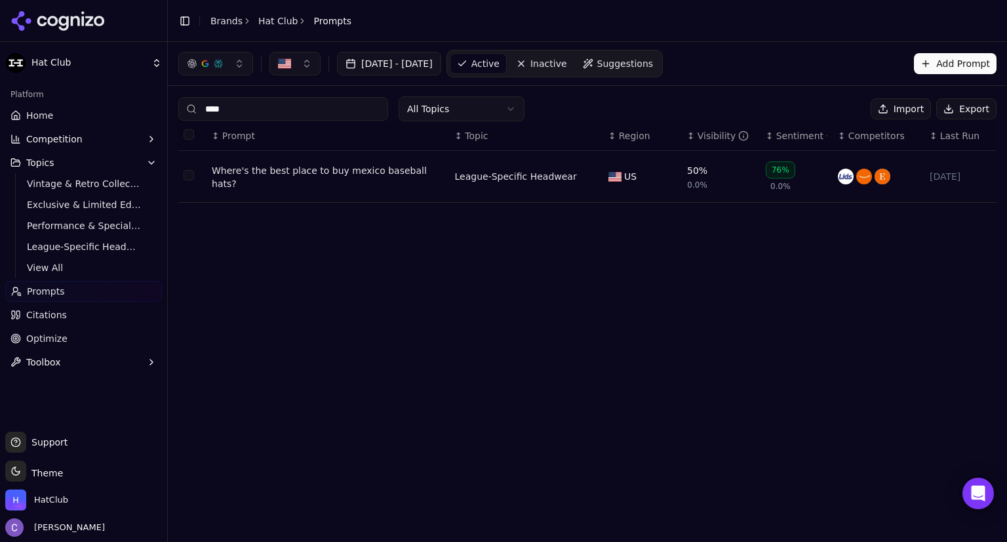
type input "****"
click at [291, 179] on div "Where's the best place to buy mexico baseball hats?" at bounding box center [328, 177] width 233 height 26
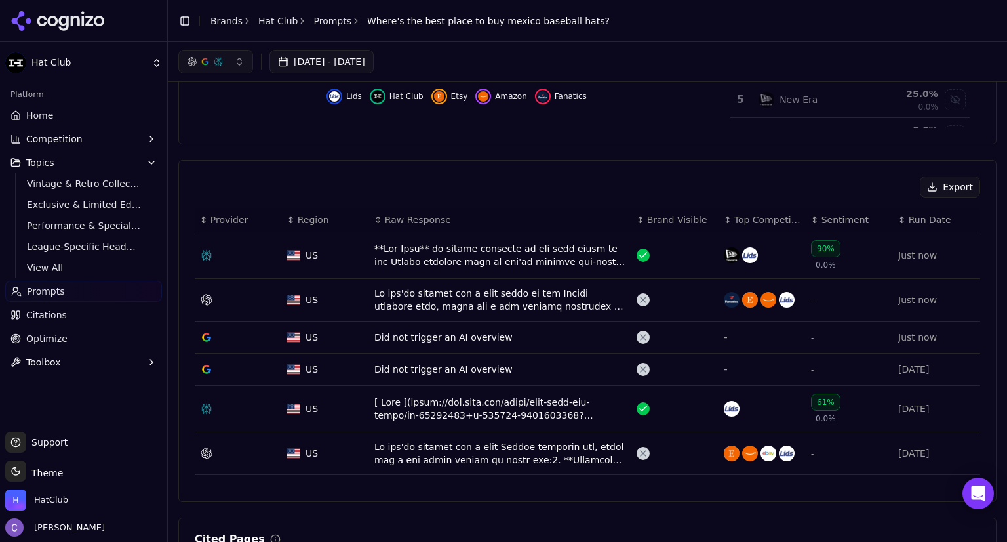
scroll to position [325, 0]
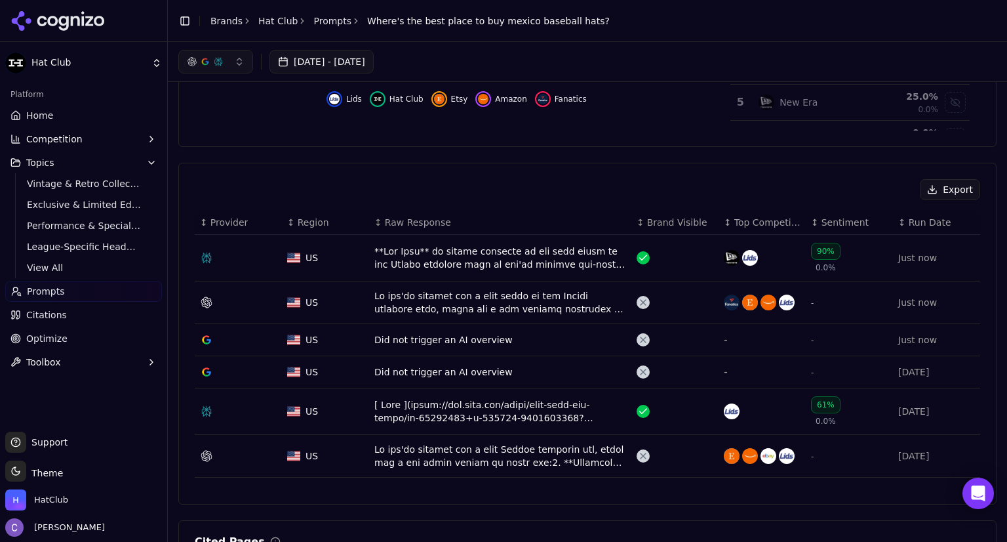
click at [511, 268] on div "Data table" at bounding box center [500, 258] width 252 height 26
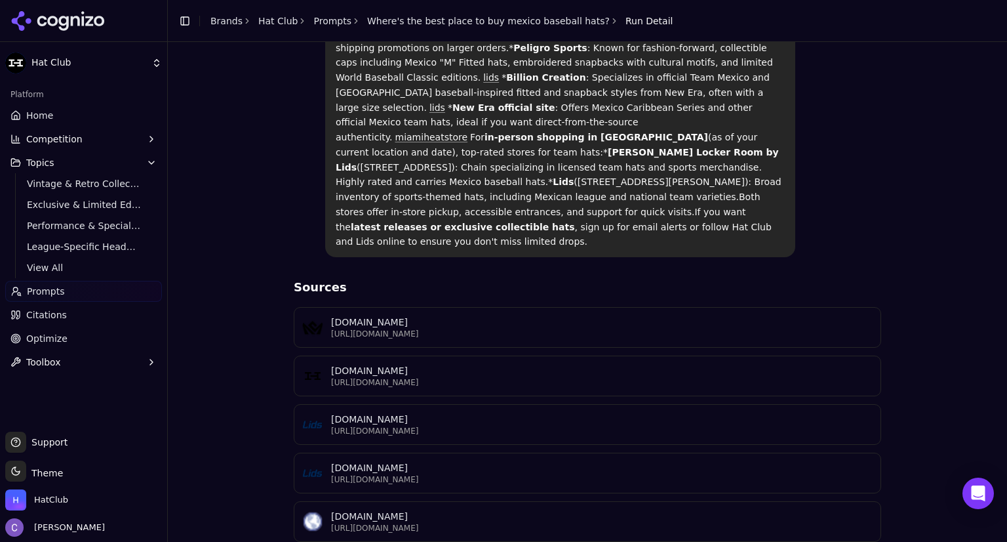
scroll to position [308, 0]
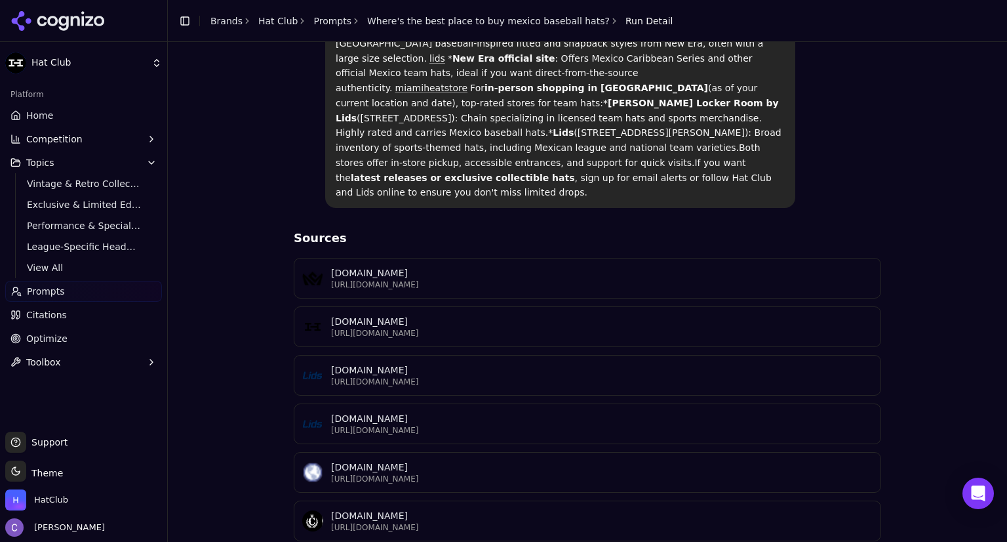
click at [553, 328] on p "[URL][DOMAIN_NAME]" at bounding box center [602, 333] width 542 height 10
